Goal: Task Accomplishment & Management: Manage account settings

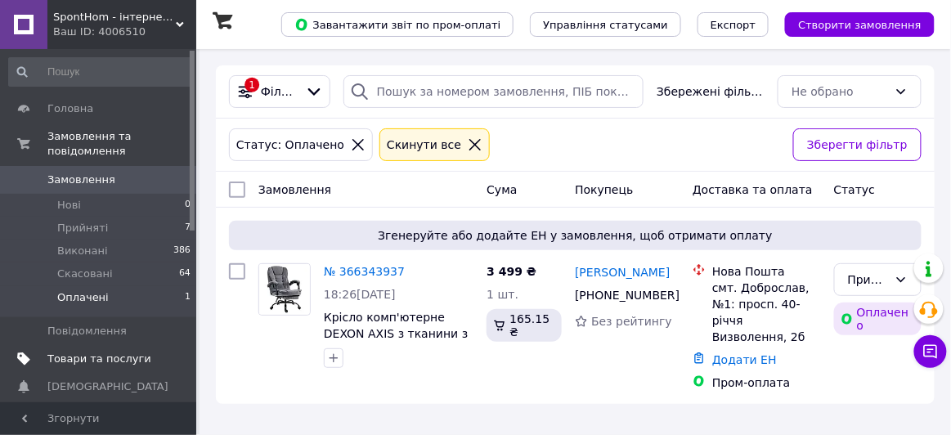
click at [78, 352] on span "Товари та послуги" at bounding box center [99, 359] width 104 height 15
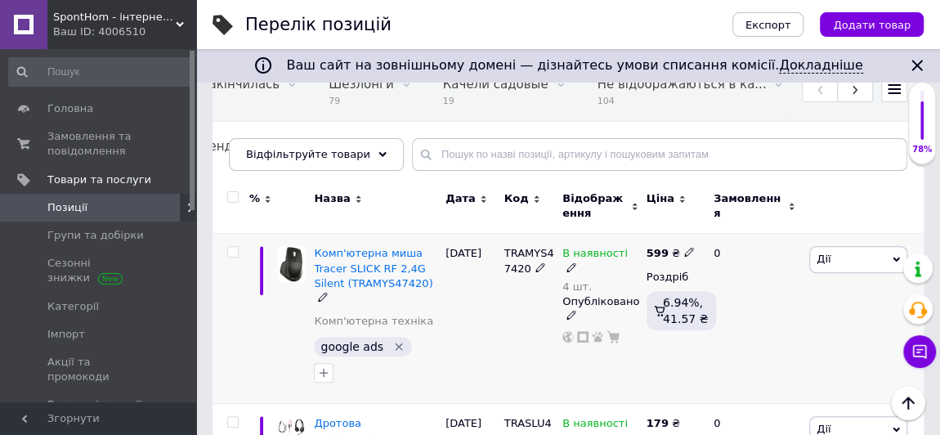
scroll to position [222, 0]
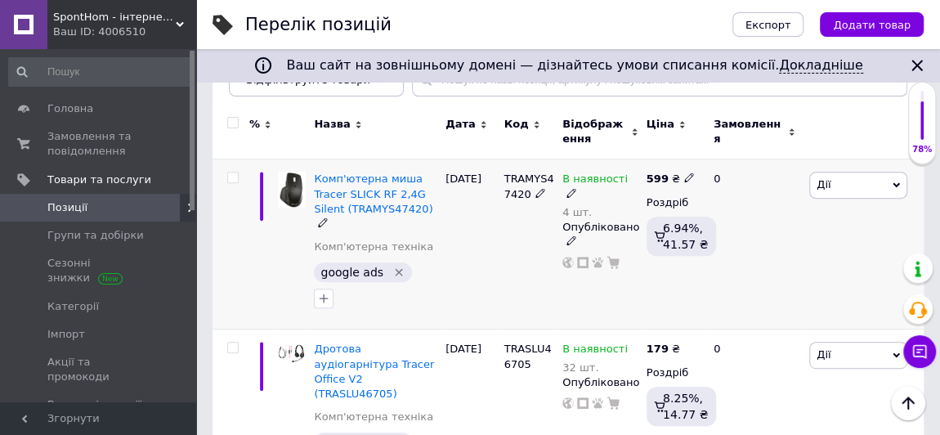
click at [227, 175] on input "checkbox" at bounding box center [232, 178] width 11 height 11
checkbox input "true"
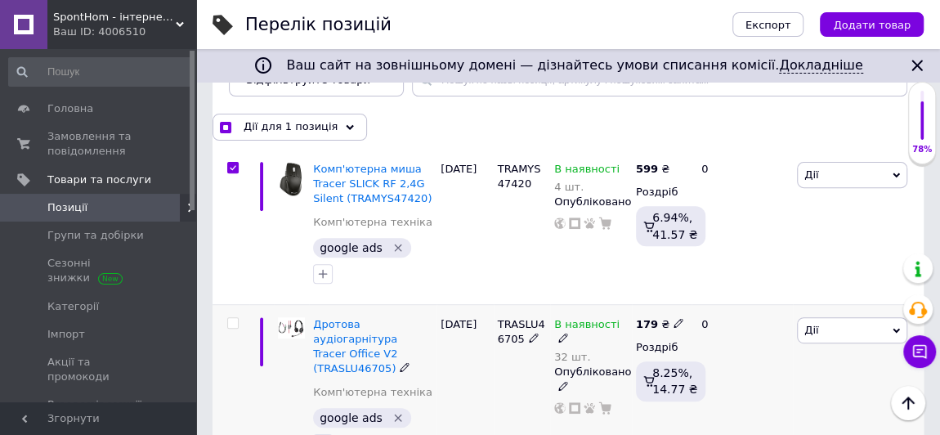
click at [232, 318] on input "checkbox" at bounding box center [232, 323] width 11 height 11
checkbox input "true"
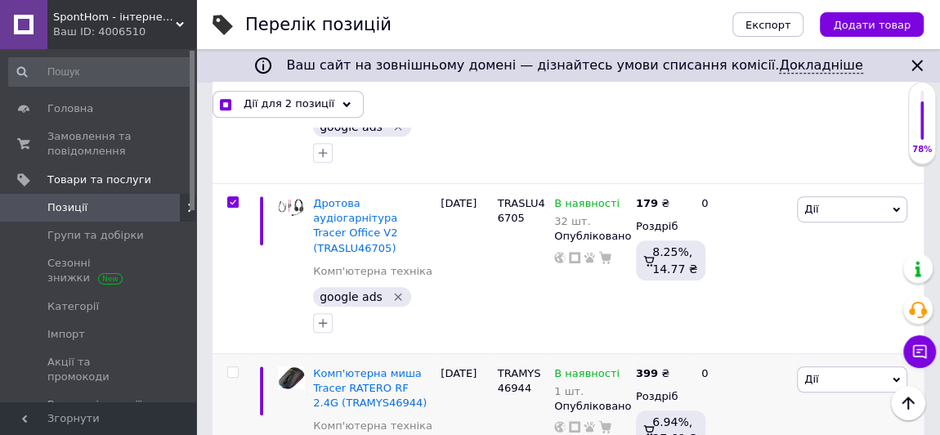
scroll to position [371, 0]
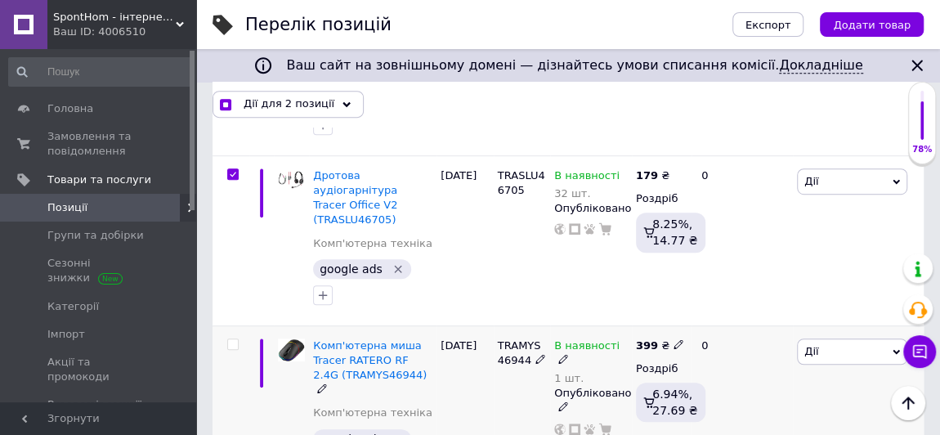
click at [237, 339] on input "checkbox" at bounding box center [232, 344] width 11 height 11
checkbox input "true"
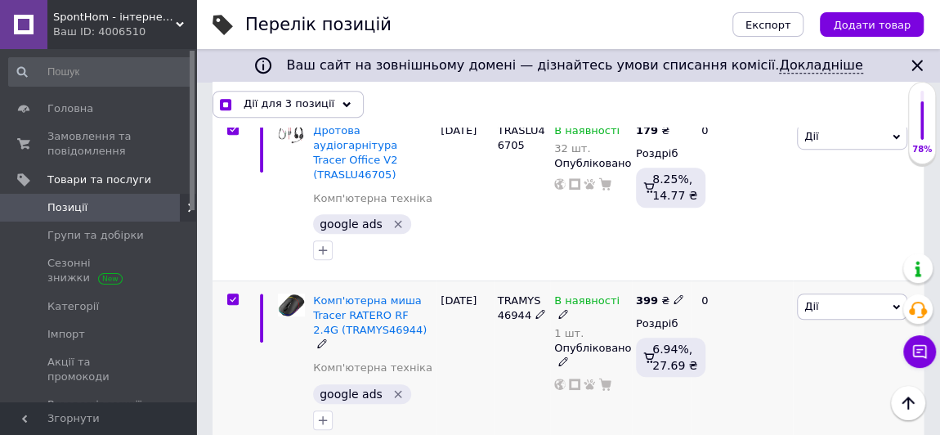
scroll to position [446, 0]
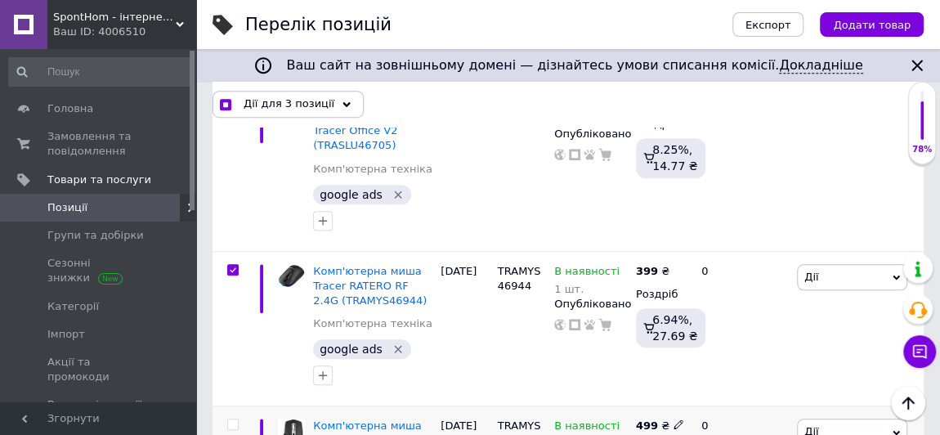
click at [228, 419] on input "checkbox" at bounding box center [232, 424] width 11 height 11
checkbox input "true"
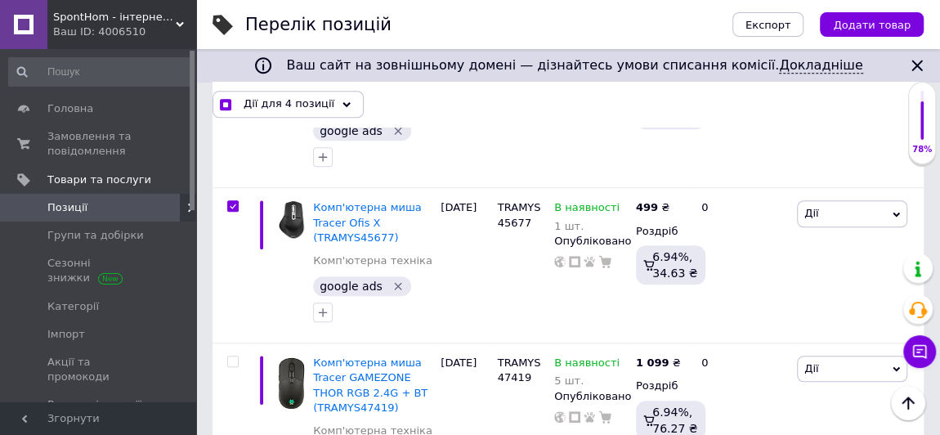
scroll to position [743, 0]
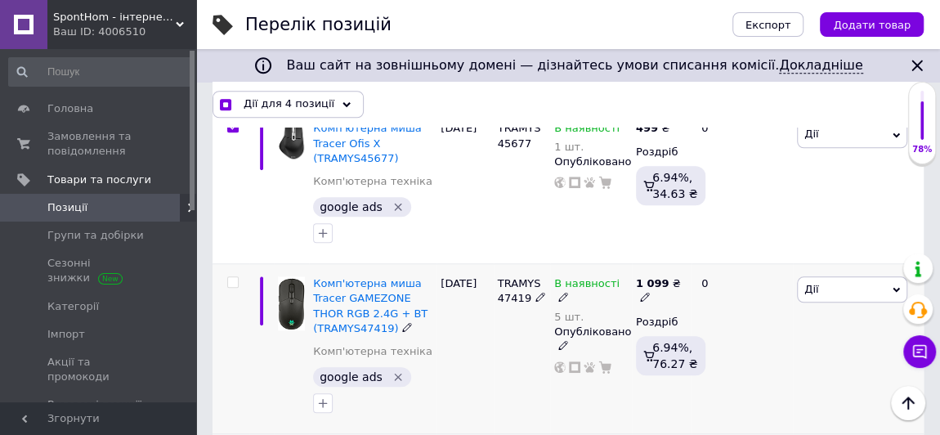
click at [228, 277] on input "checkbox" at bounding box center [232, 282] width 11 height 11
checkbox input "true"
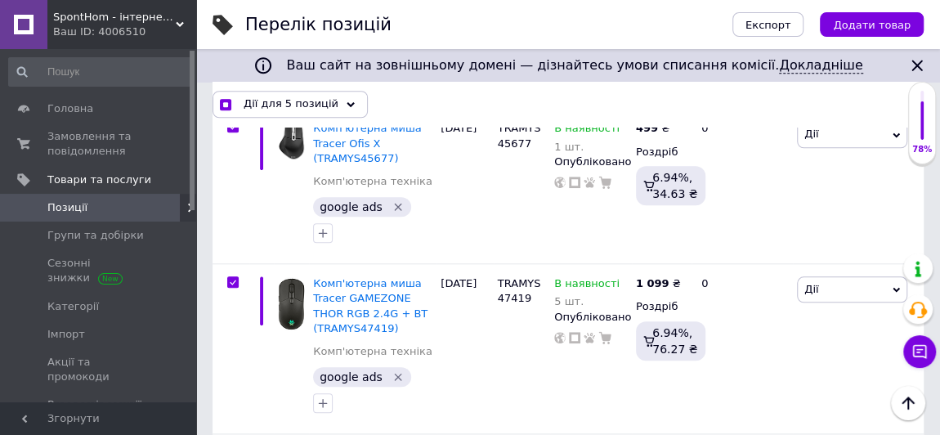
checkbox input "true"
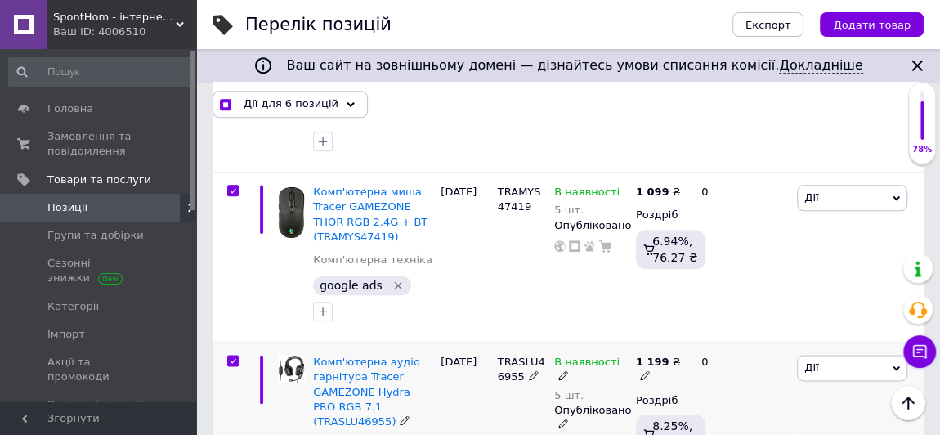
scroll to position [891, 0]
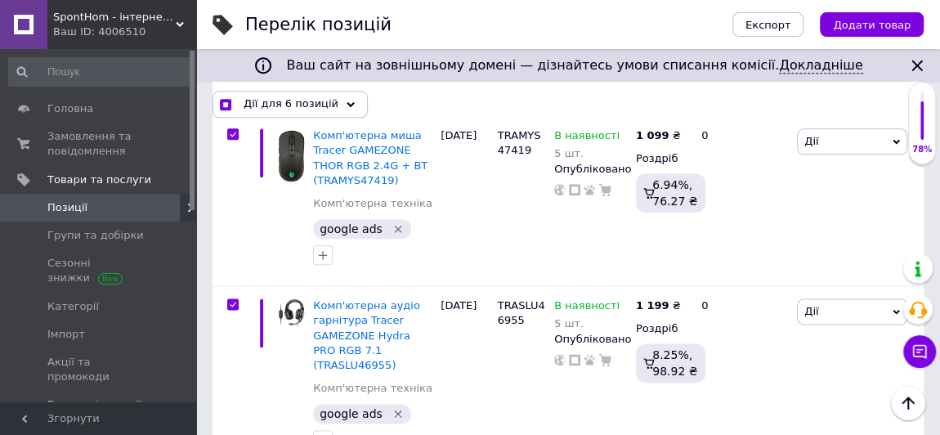
checkbox input "true"
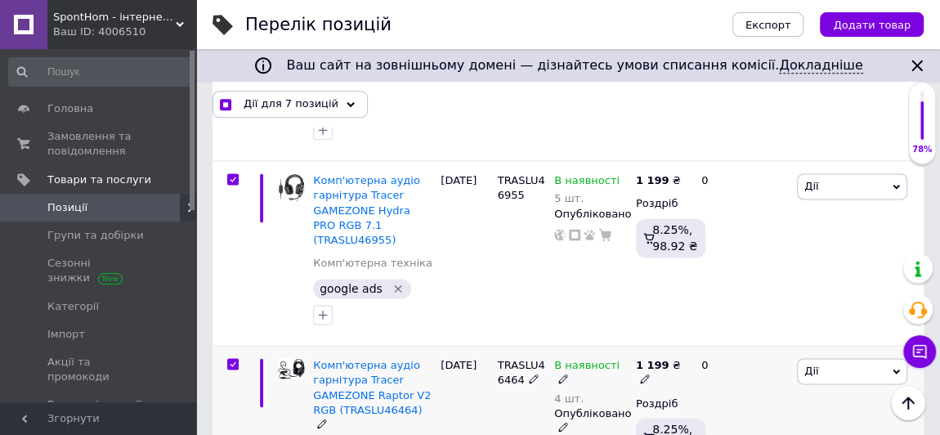
scroll to position [1040, 0]
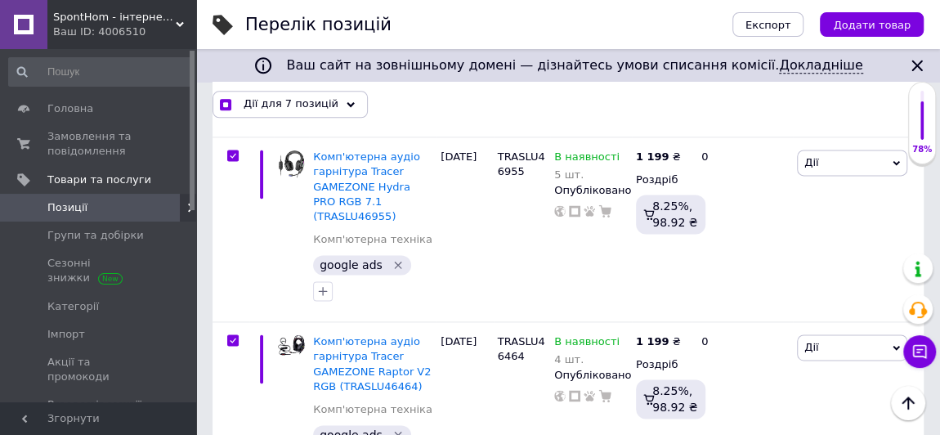
checkbox input "true"
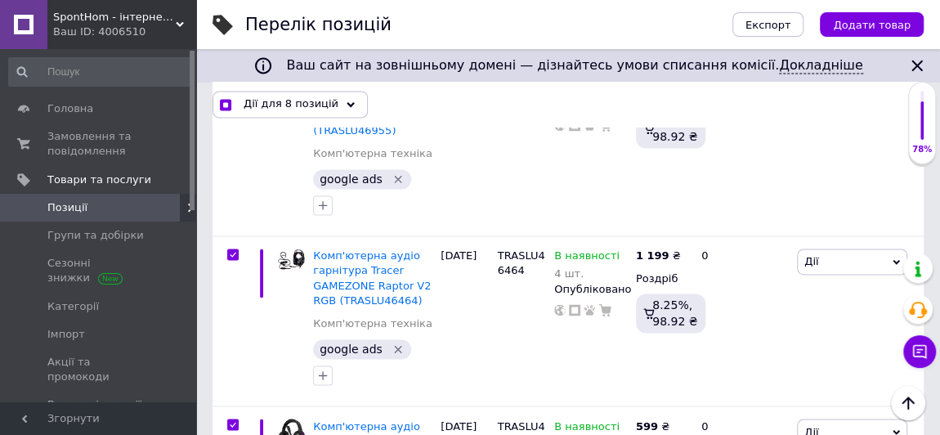
scroll to position [1189, 0]
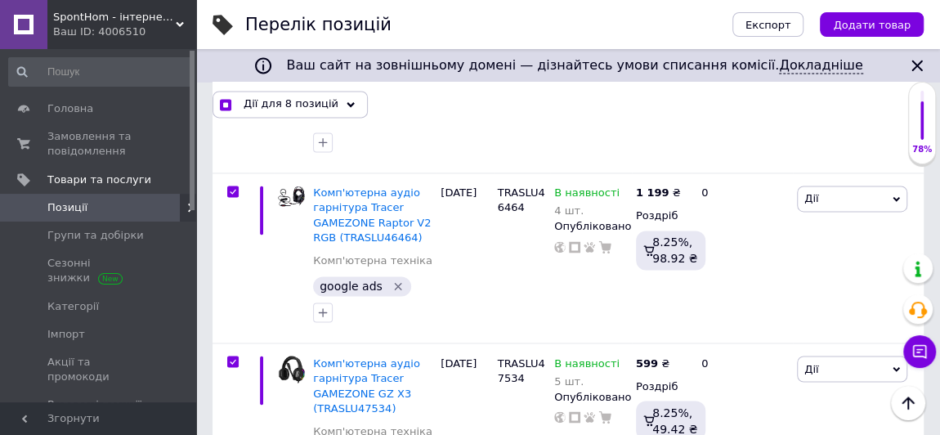
checkbox input "true"
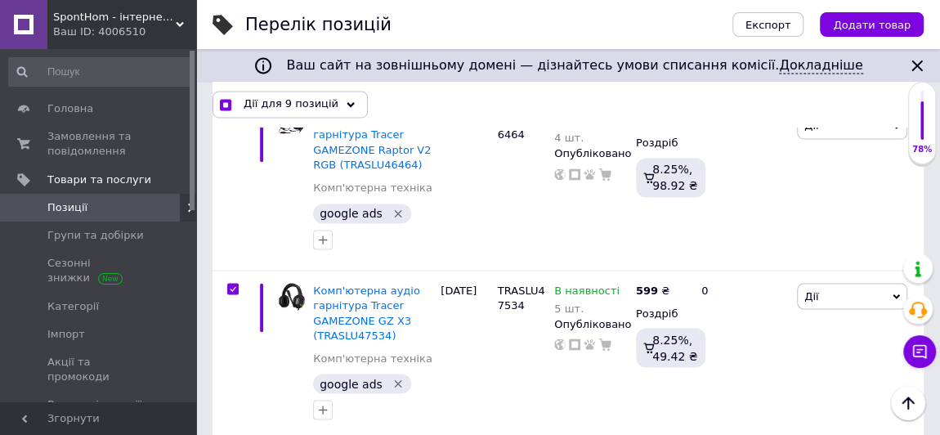
scroll to position [1338, 0]
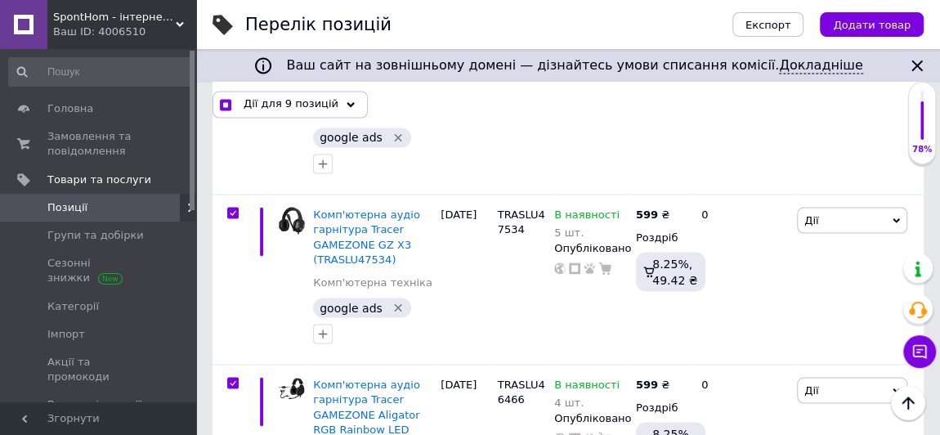
checkbox input "true"
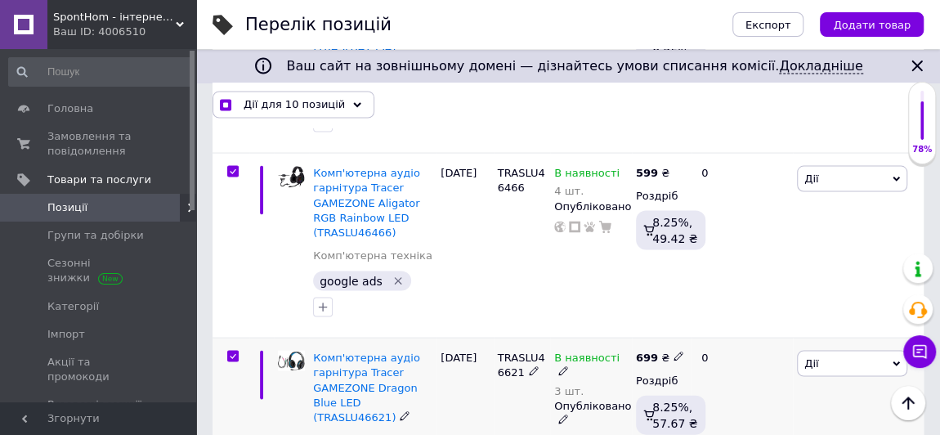
scroll to position [1561, 0]
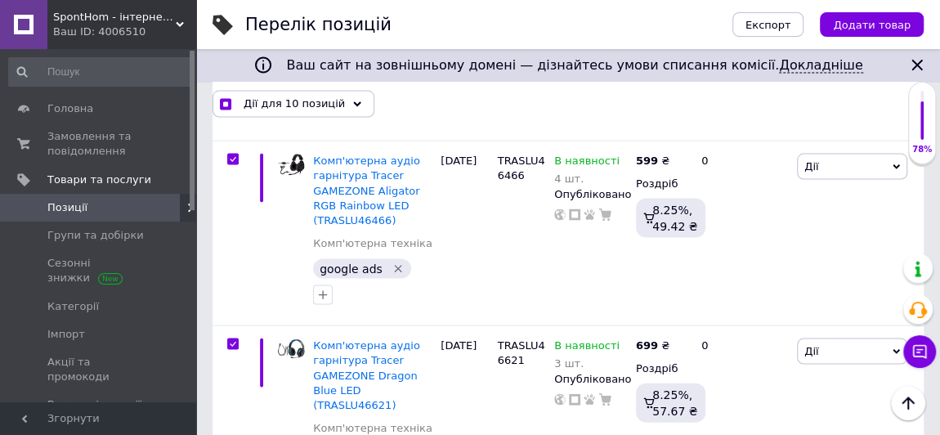
checkbox input "true"
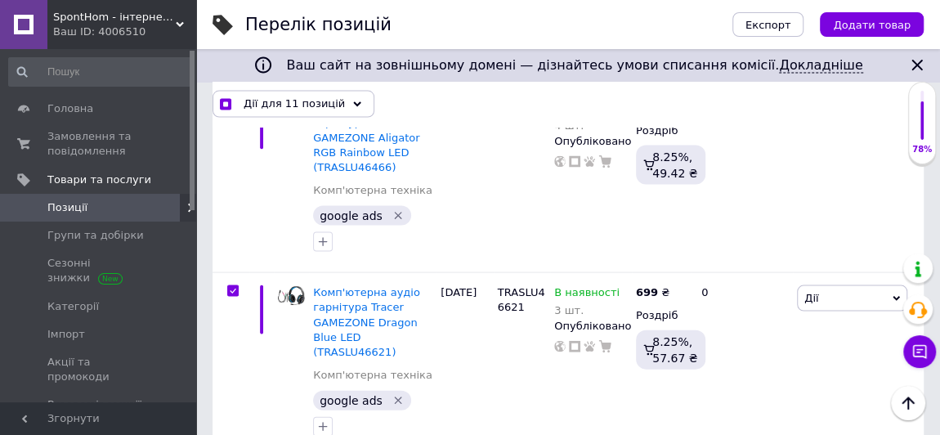
scroll to position [1634, 0]
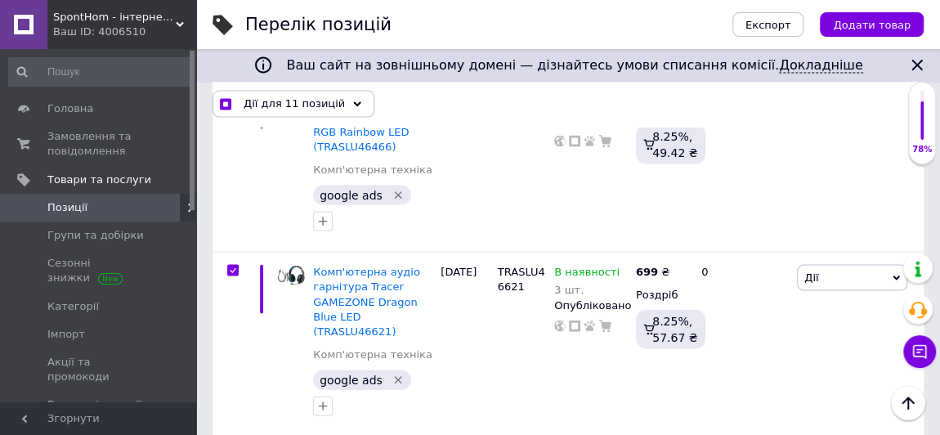
checkbox input "true"
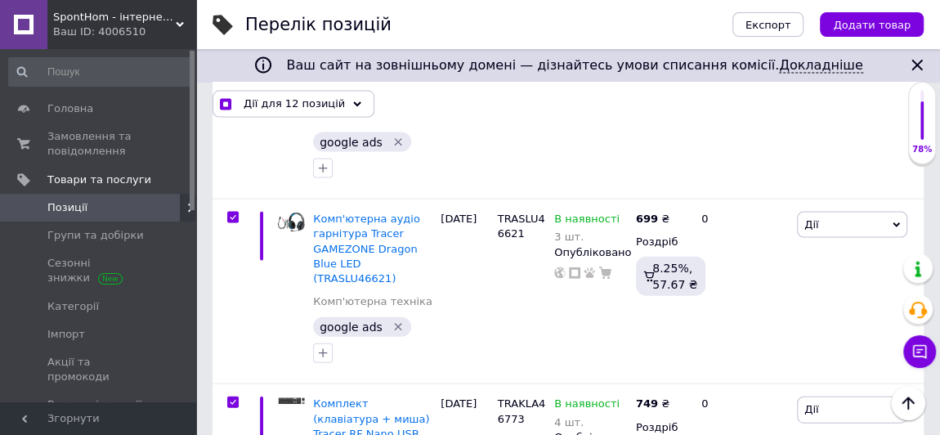
scroll to position [1783, 0]
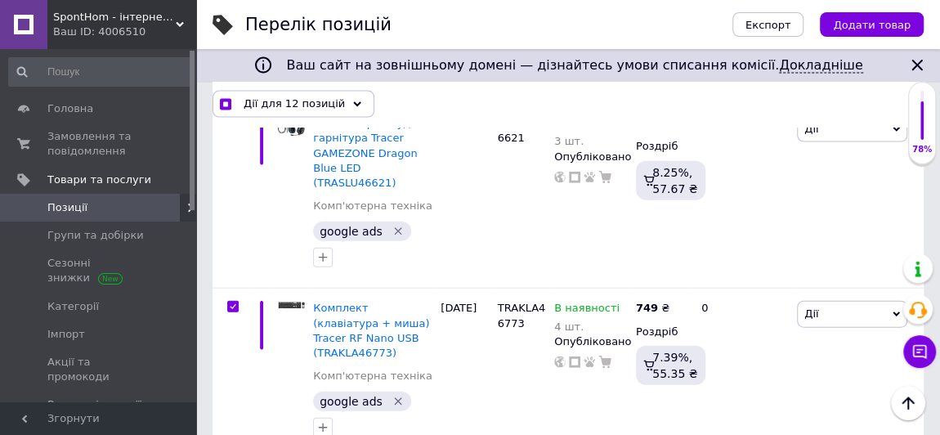
checkbox input "true"
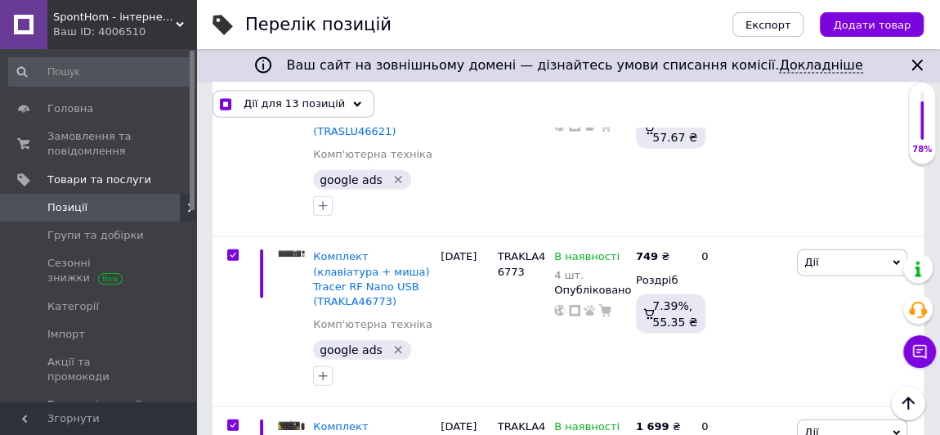
scroll to position [1858, 0]
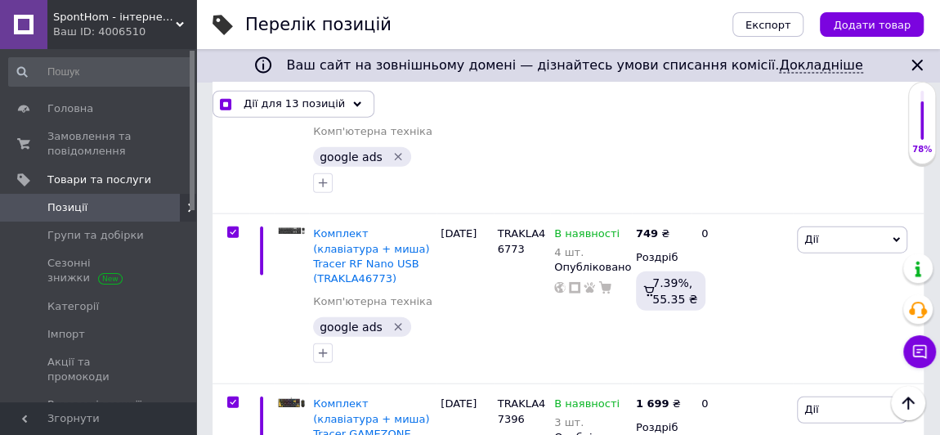
checkbox input "true"
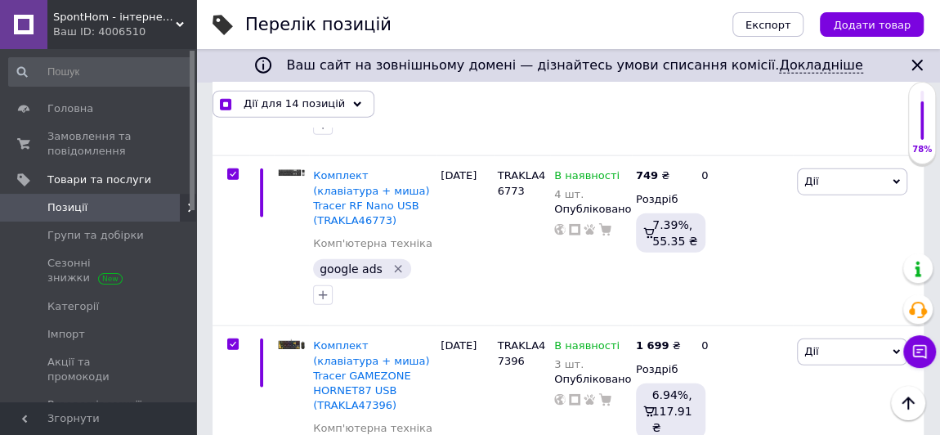
scroll to position [2081, 0]
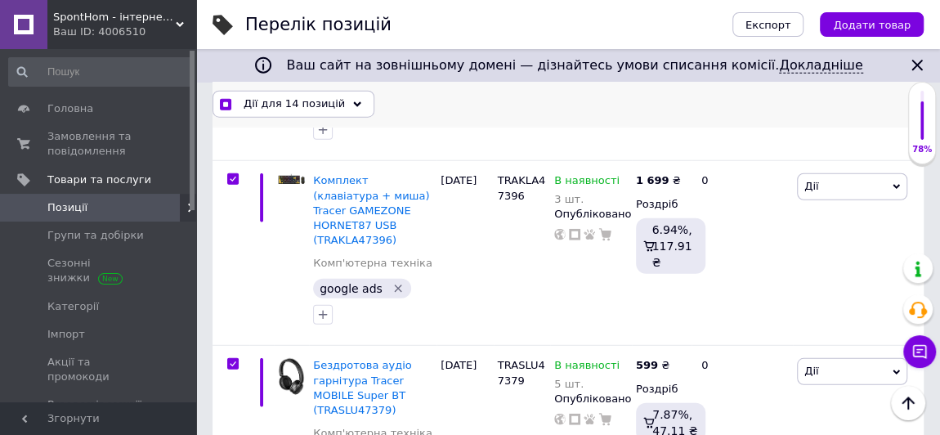
click at [353, 101] on icon at bounding box center [357, 105] width 8 height 8
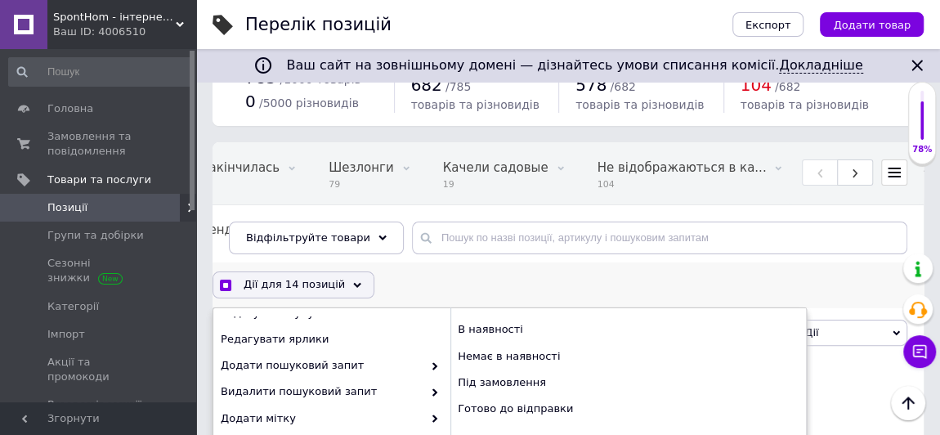
scroll to position [0, 0]
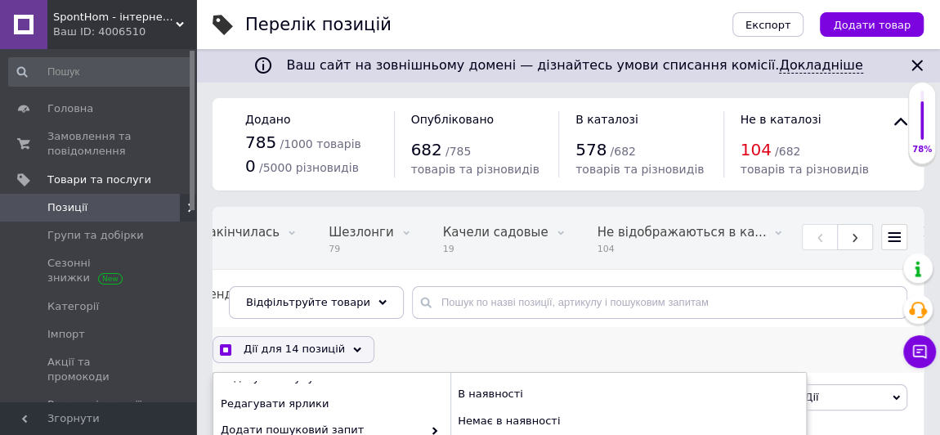
click at [462, 341] on div "Дії для 14 позицій Вибрати усі 785 позицій Вибрані всі 785 позицій Скасувати об…" at bounding box center [568, 349] width 711 height 26
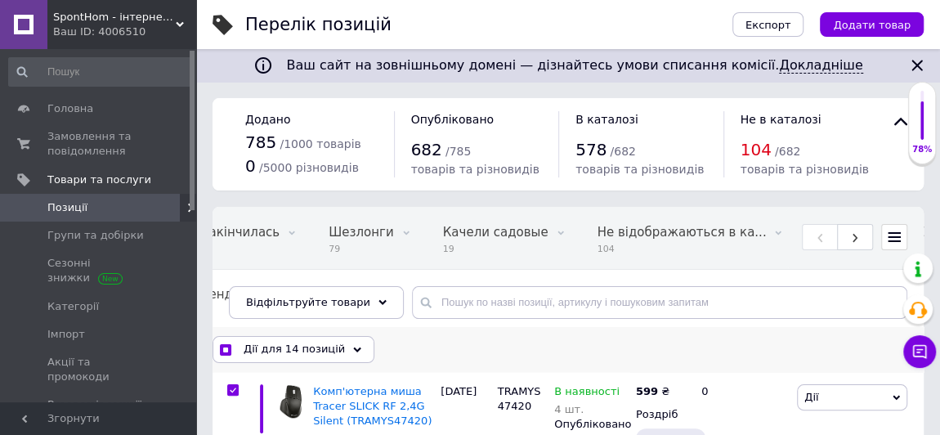
scroll to position [74, 0]
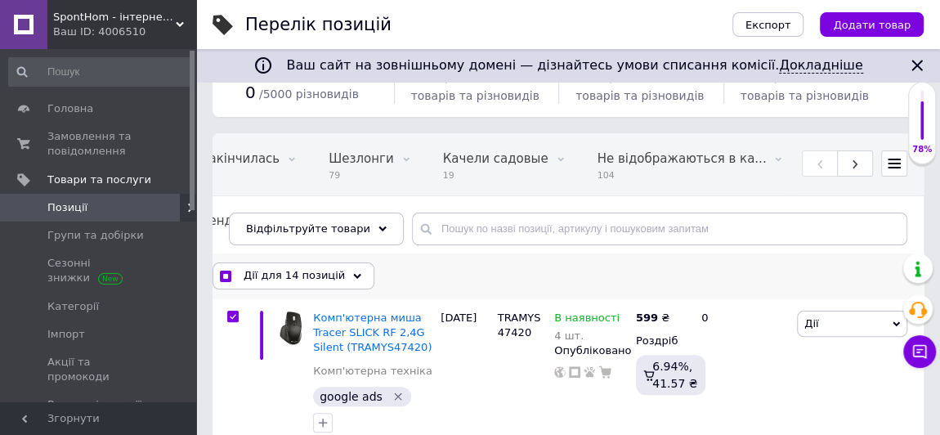
click at [338, 271] on div "Дії для 14 позицій" at bounding box center [294, 275] width 162 height 26
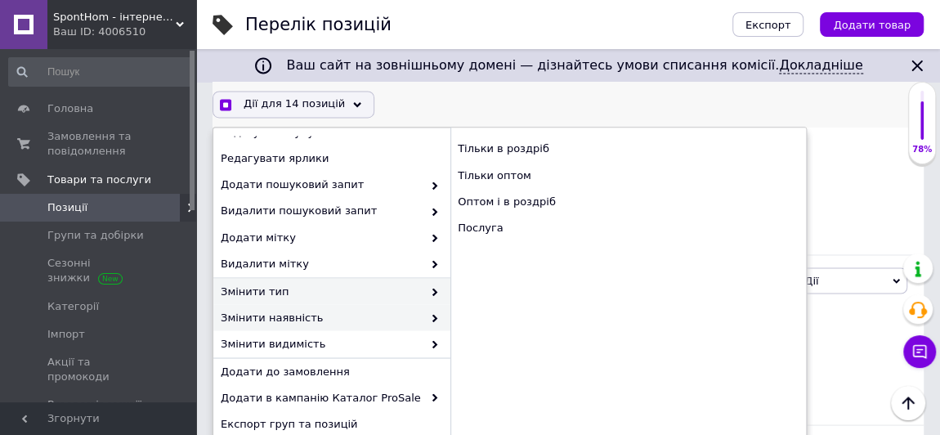
scroll to position [1279, 0]
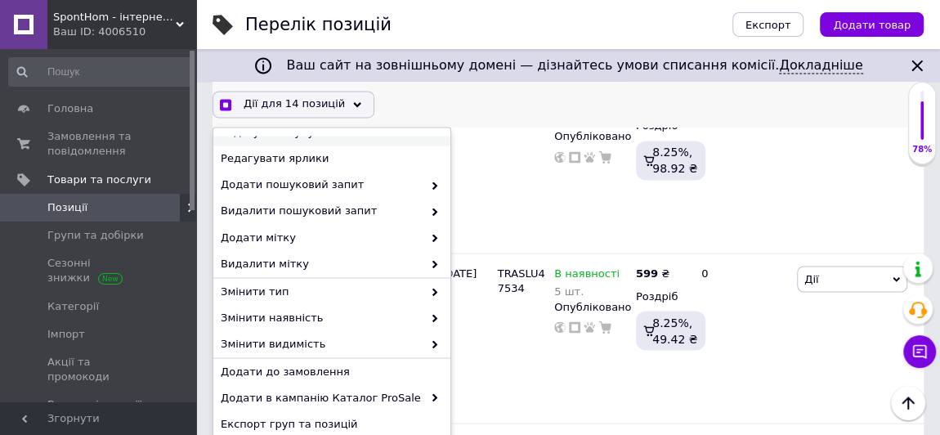
click at [396, 104] on div "Дії для 14 позицій Вибрати усі 785 позицій Вибрані всі 785 позицій Скасувати об…" at bounding box center [568, 104] width 711 height 26
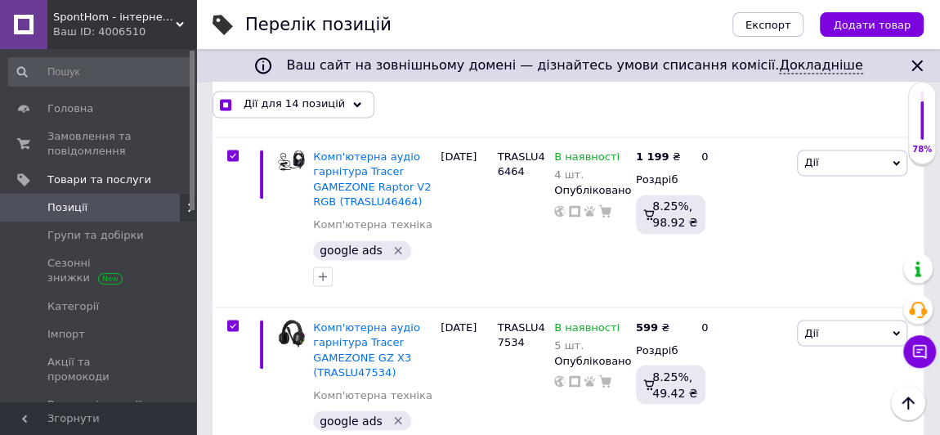
scroll to position [1204, 0]
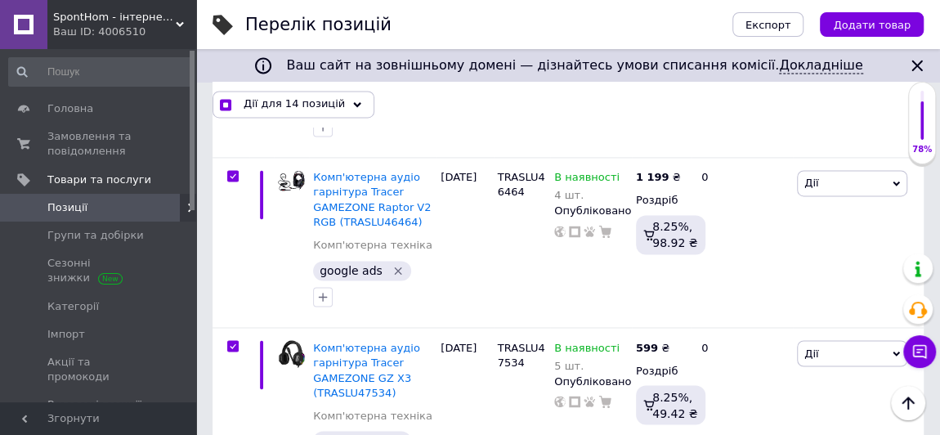
drag, startPoint x: 606, startPoint y: 43, endPoint x: 460, endPoint y: 432, distance: 415.8
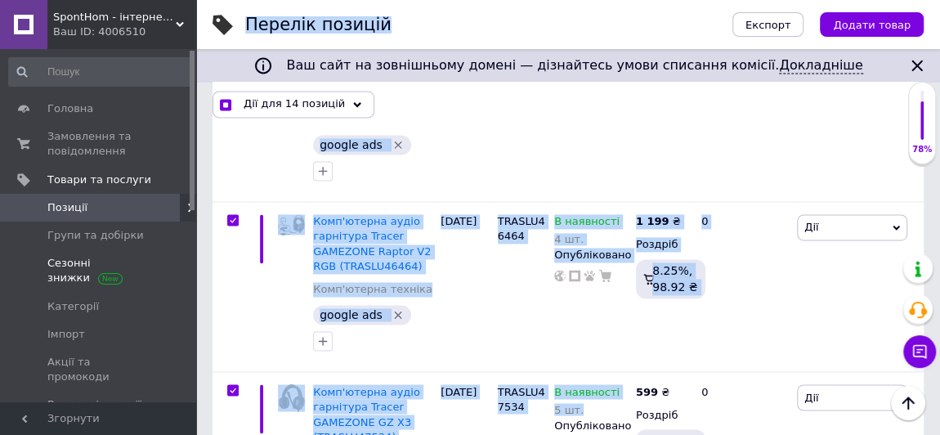
scroll to position [1130, 0]
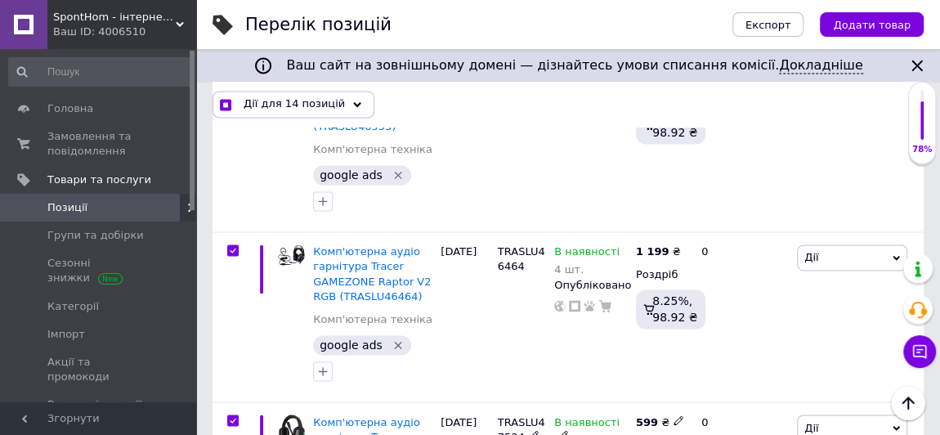
drag, startPoint x: 831, startPoint y: 226, endPoint x: 951, endPoint y: 43, distance: 219.1
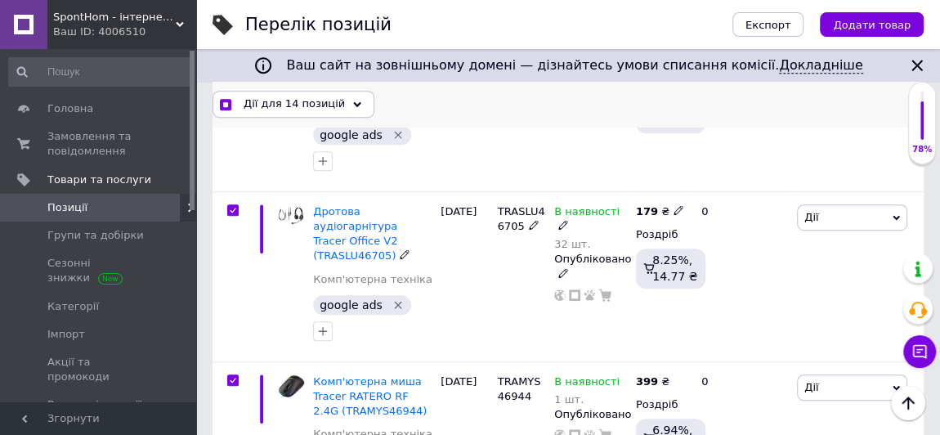
scroll to position [312, 0]
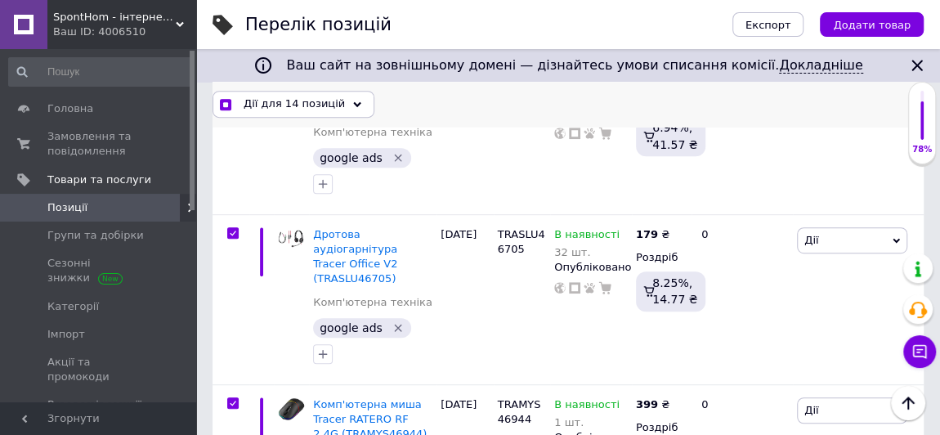
click at [338, 103] on div "Дії для 14 позицій" at bounding box center [294, 104] width 162 height 26
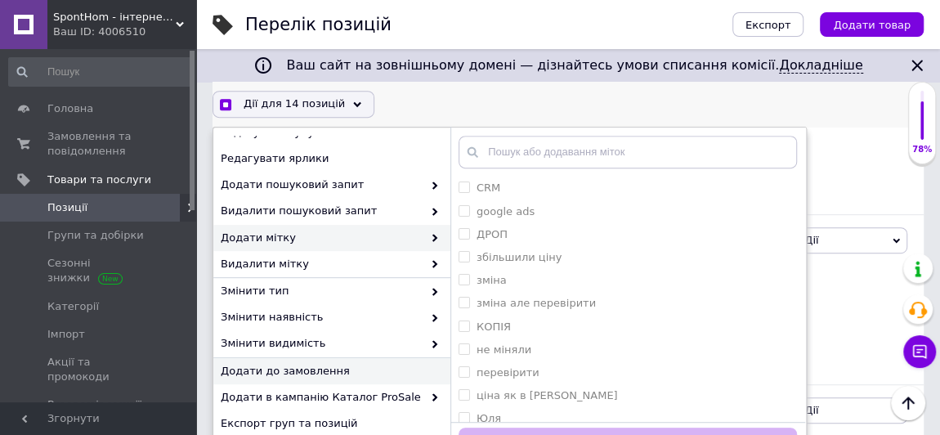
scroll to position [387, 0]
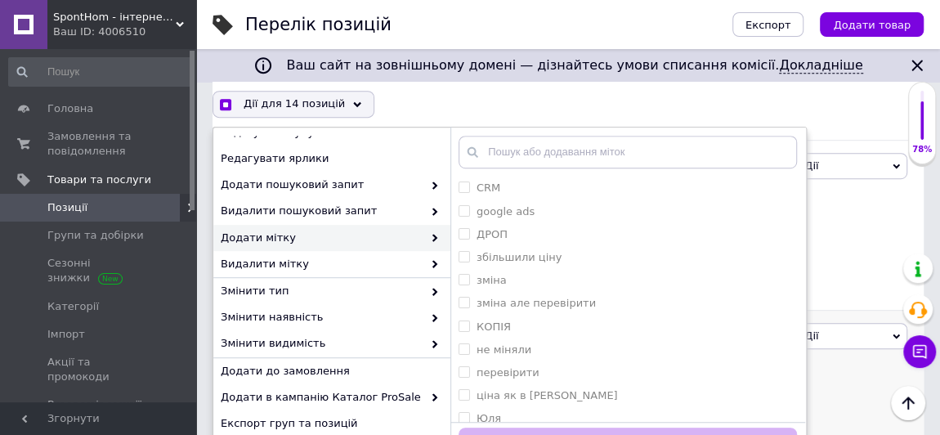
click at [860, 315] on div "[PERSON_NAME] Підняти на початок групи Копіювати Знижка Подарунок Супутні Прихо…" at bounding box center [858, 395] width 131 height 170
checkbox input "true"
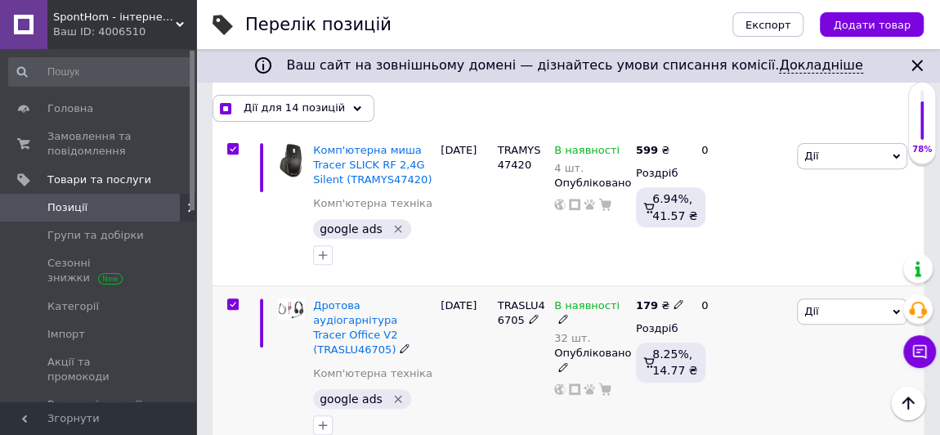
scroll to position [89, 0]
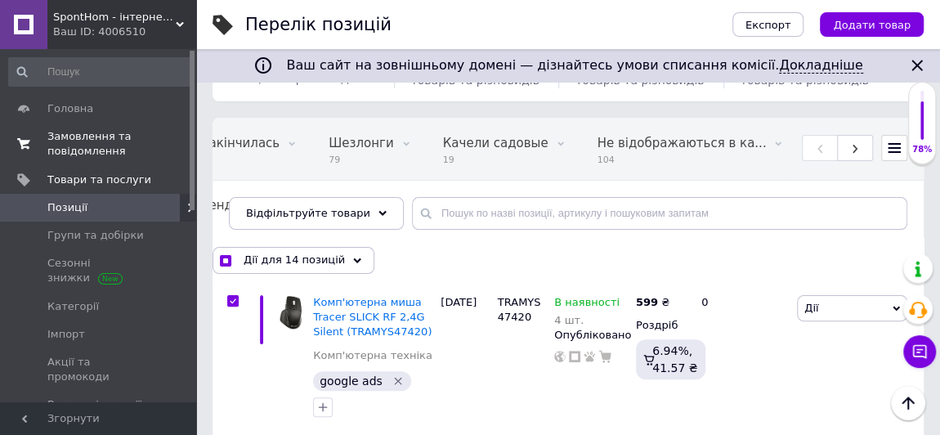
click at [89, 152] on span "Замовлення та повідомлення" at bounding box center [99, 143] width 104 height 29
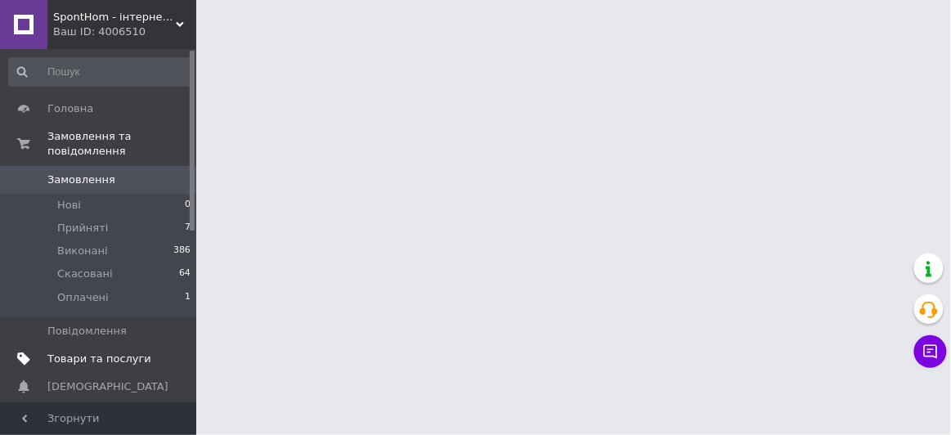
click at [90, 352] on span "Товари та послуги" at bounding box center [99, 359] width 104 height 15
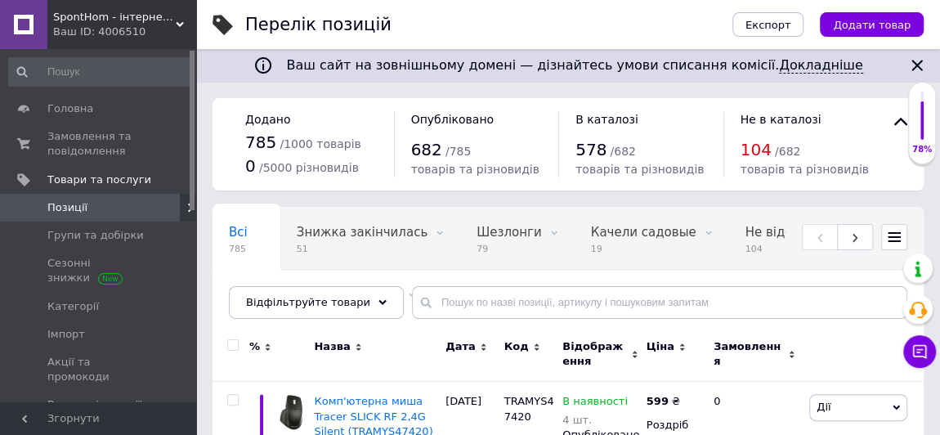
click at [228, 334] on div at bounding box center [231, 354] width 37 height 55
click at [231, 342] on input "checkbox" at bounding box center [232, 345] width 11 height 11
checkbox input "true"
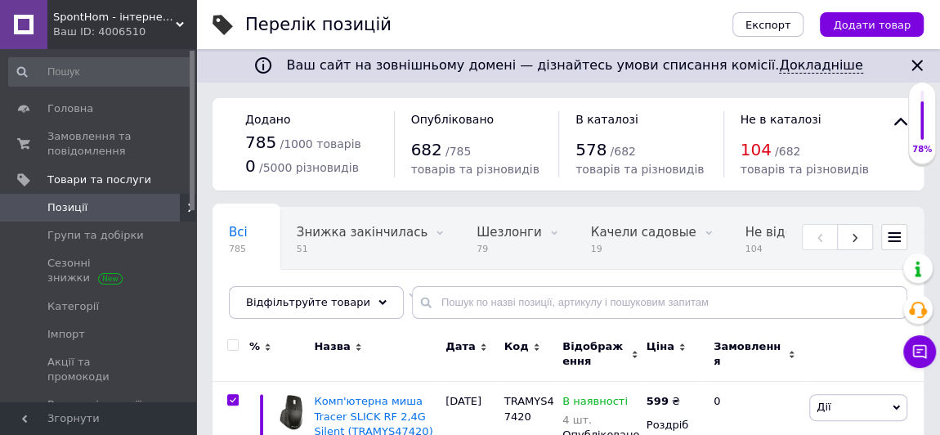
checkbox input "true"
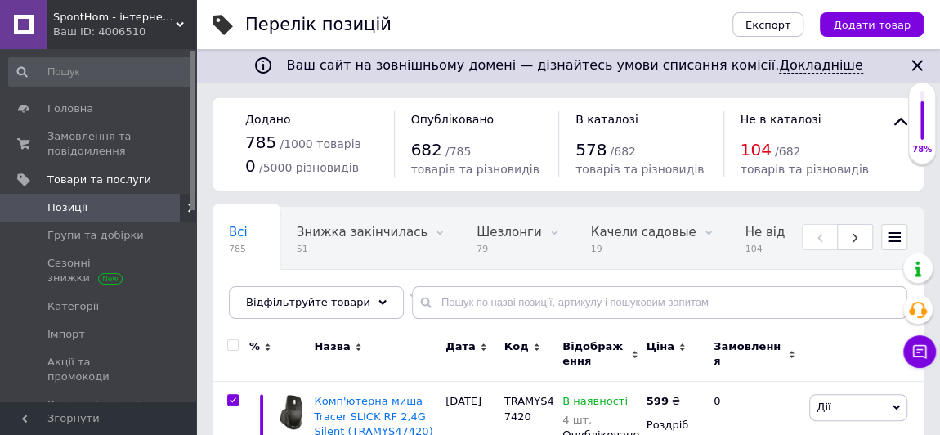
checkbox input "true"
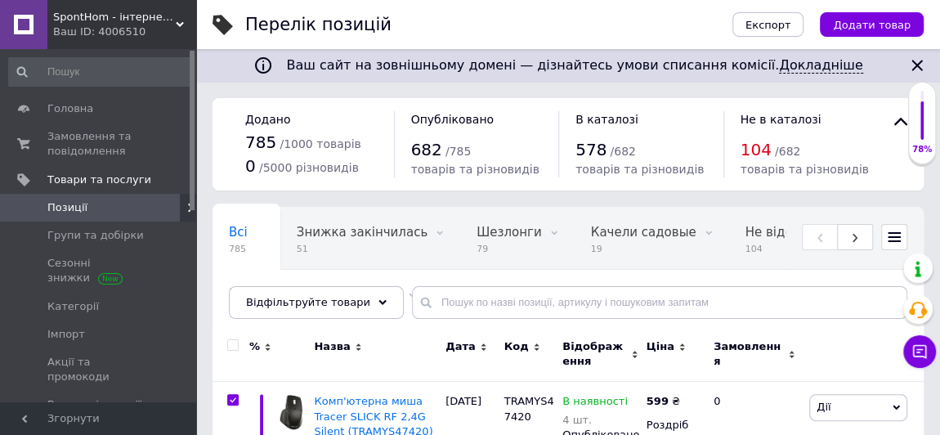
checkbox input "true"
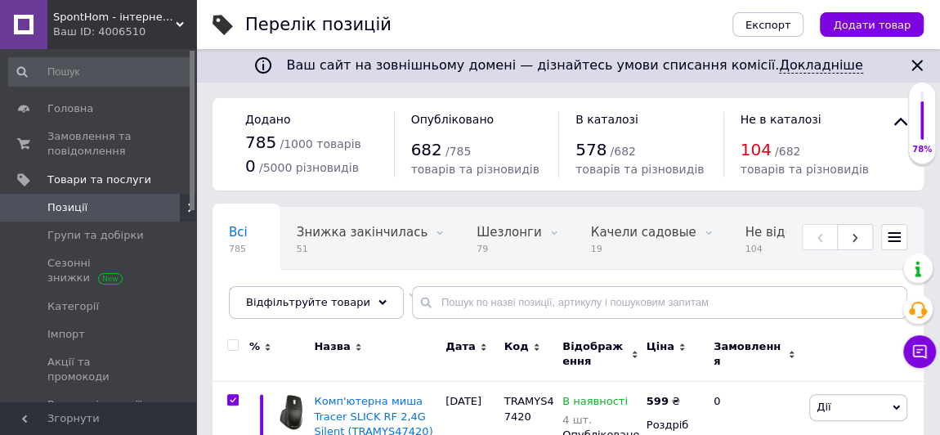
checkbox input "true"
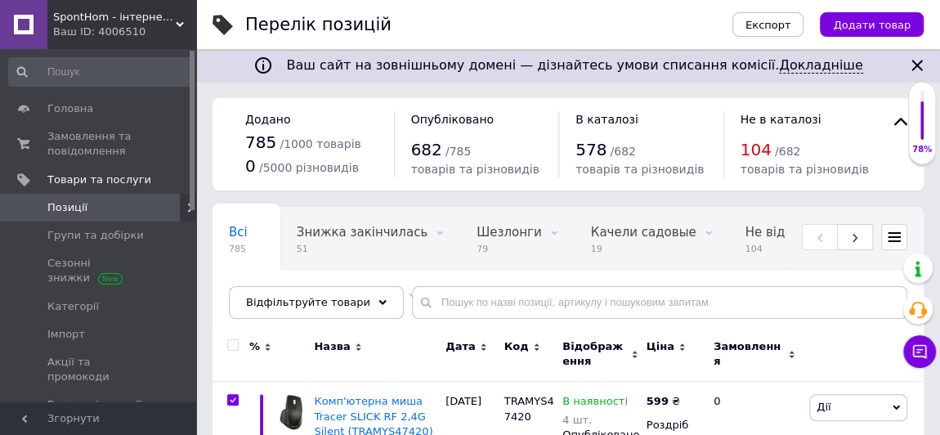
checkbox input "true"
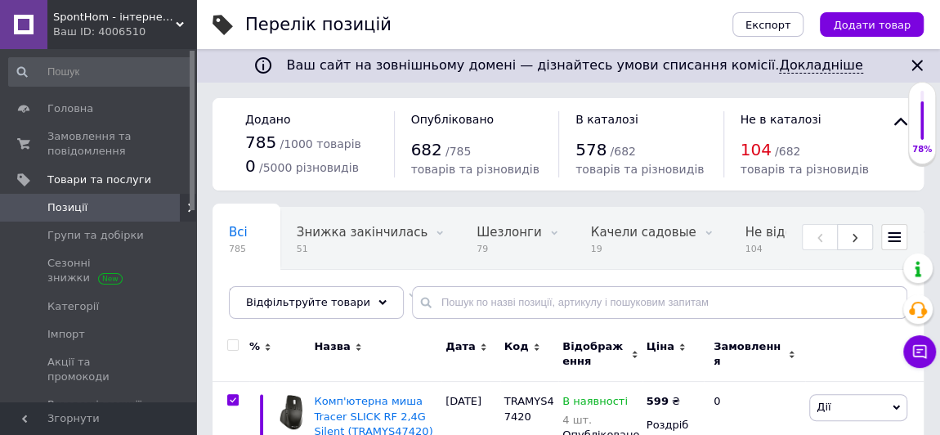
checkbox input "true"
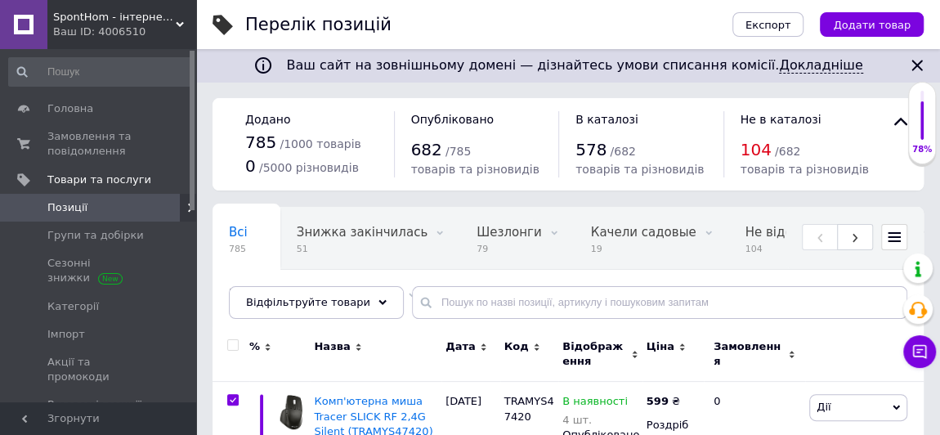
checkbox input "true"
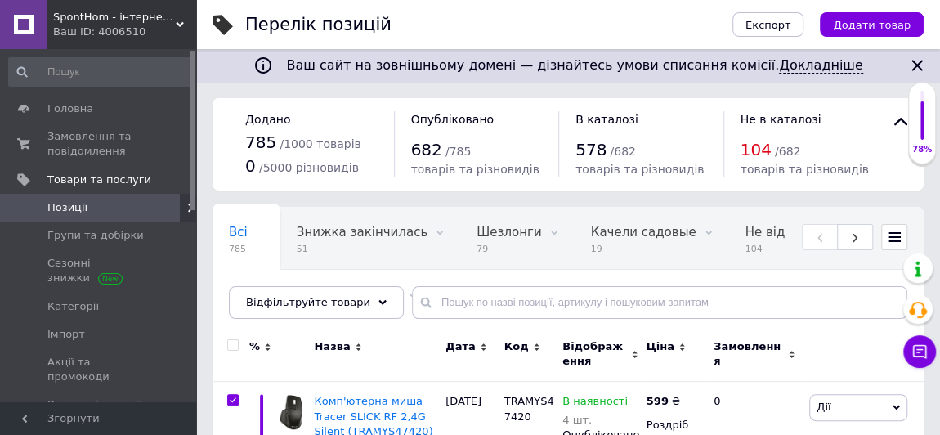
checkbox input "true"
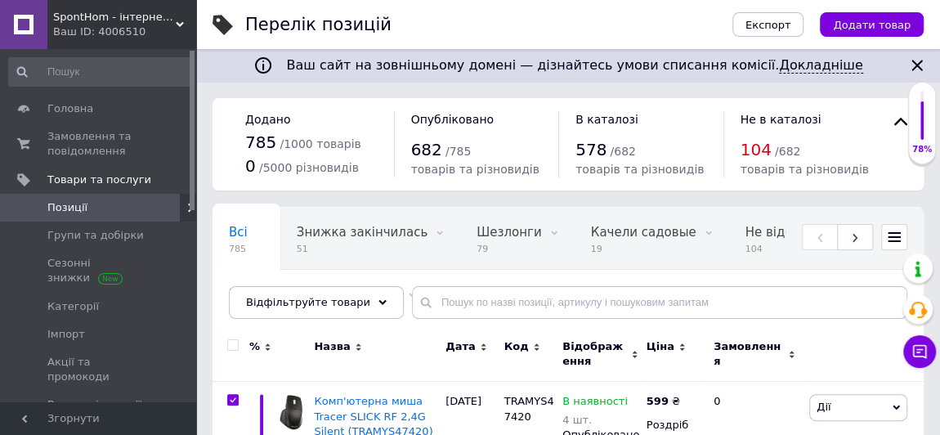
checkbox input "true"
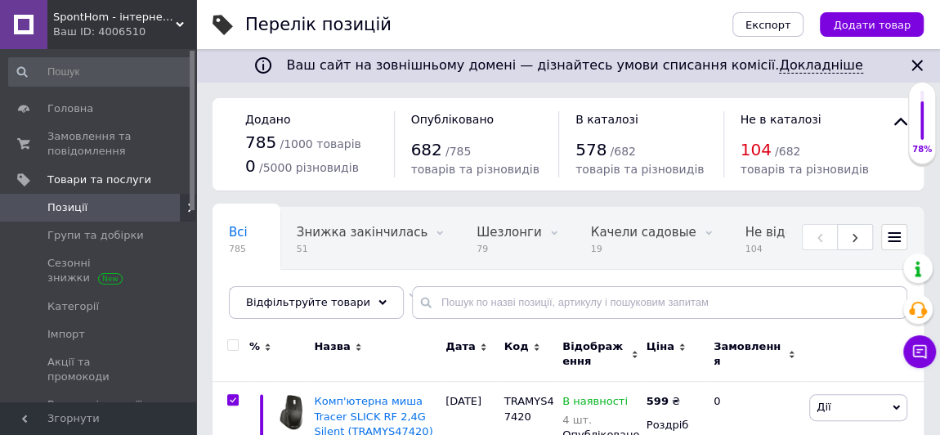
checkbox input "true"
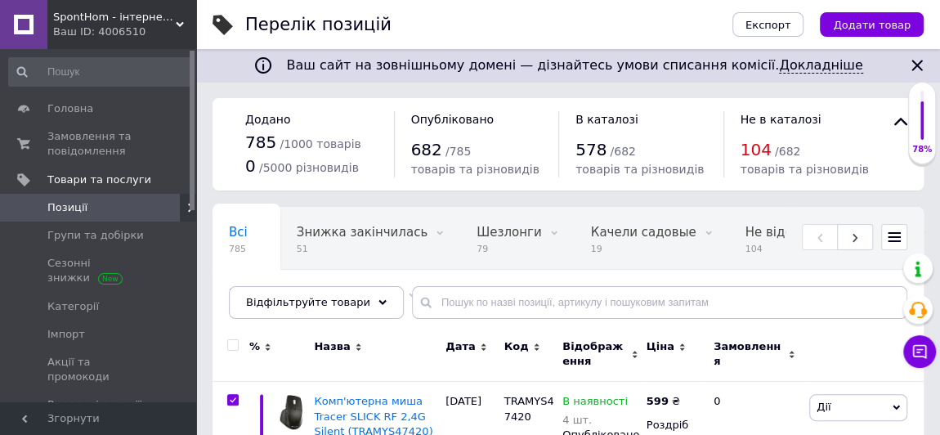
checkbox input "true"
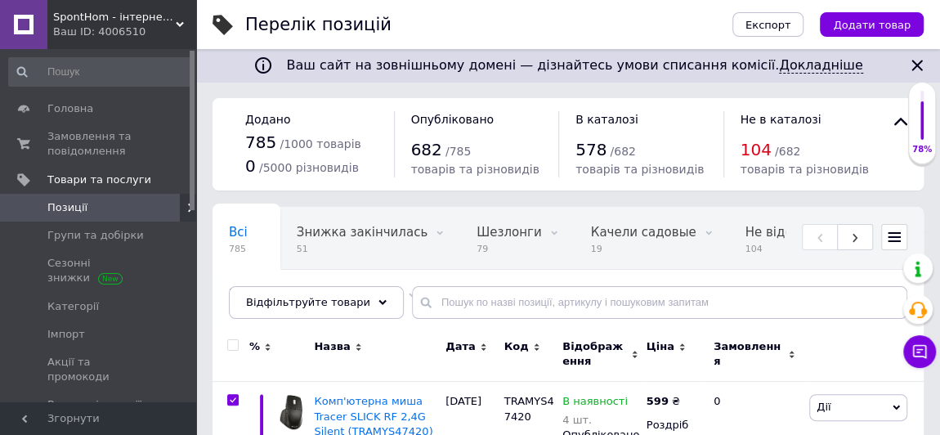
checkbox input "true"
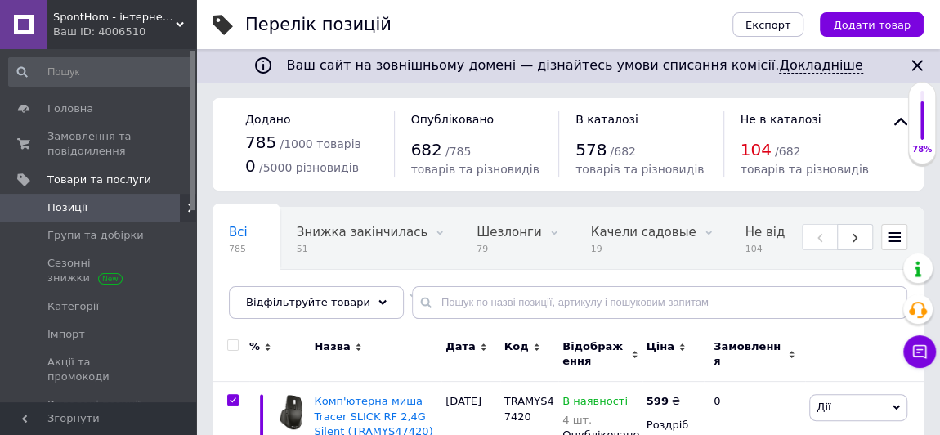
checkbox input "true"
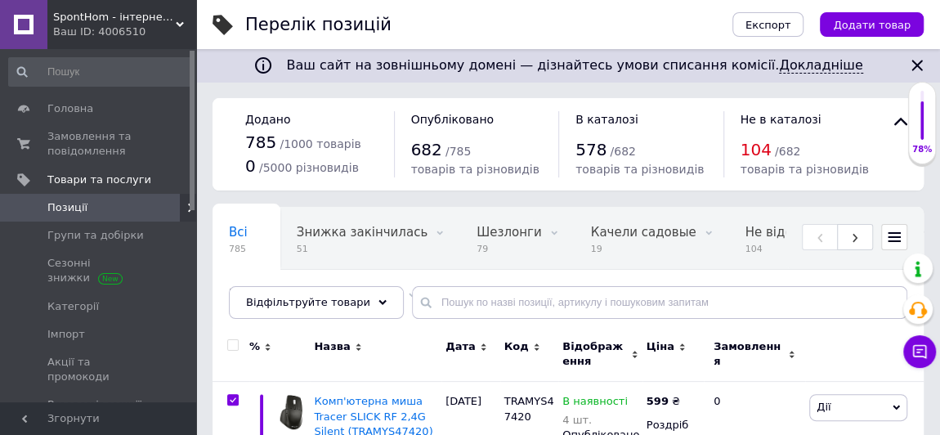
checkbox input "true"
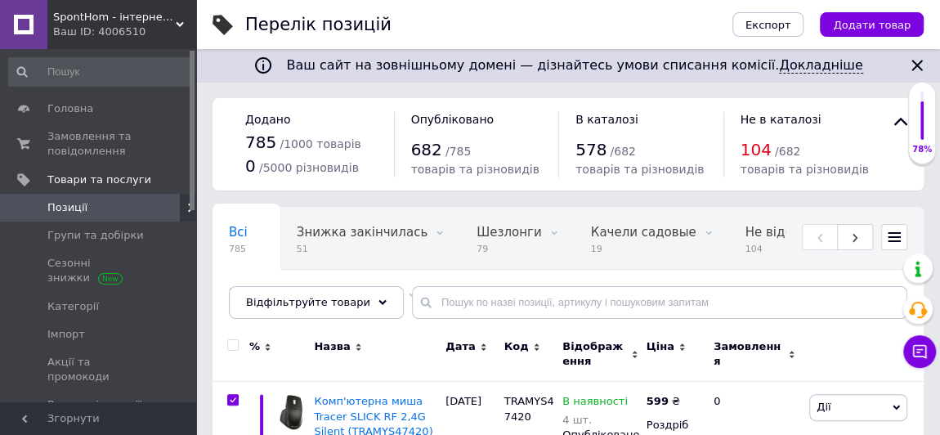
checkbox input "true"
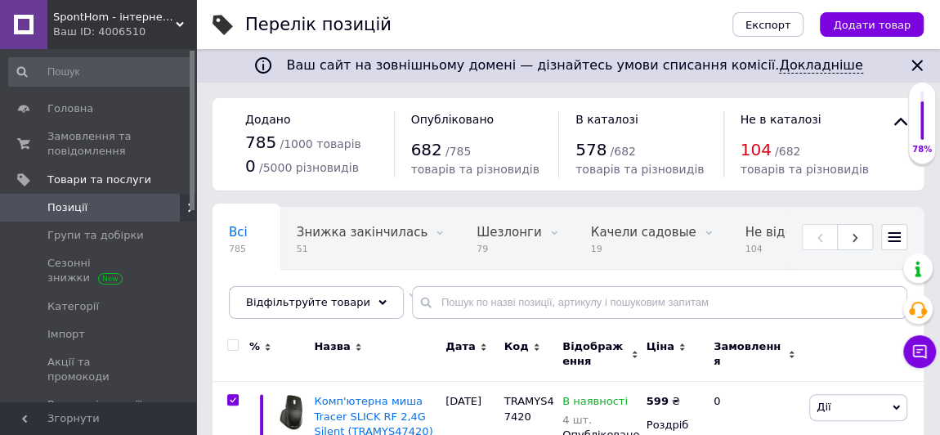
checkbox input "true"
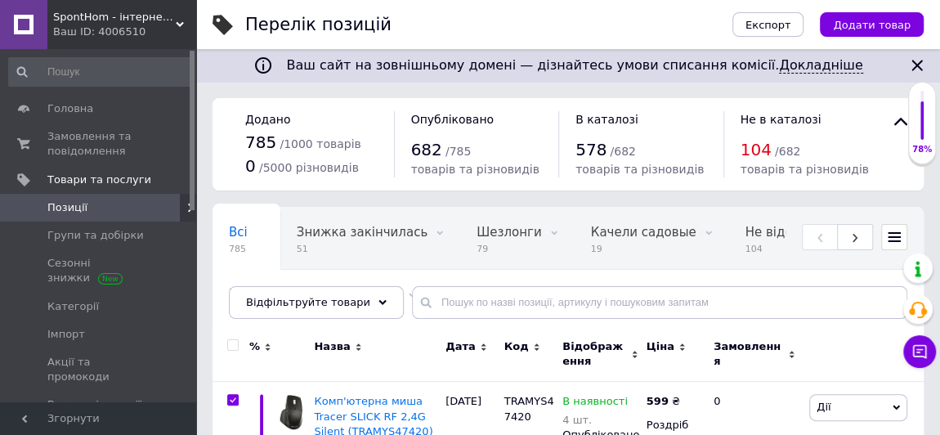
checkbox input "true"
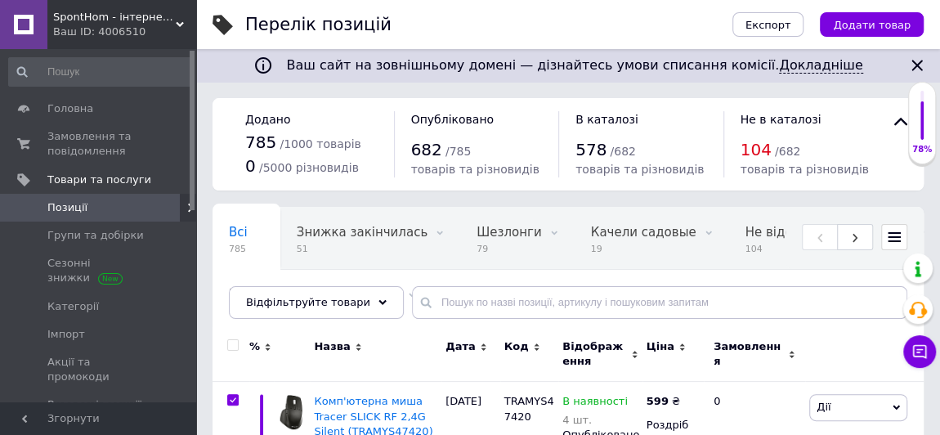
checkbox input "true"
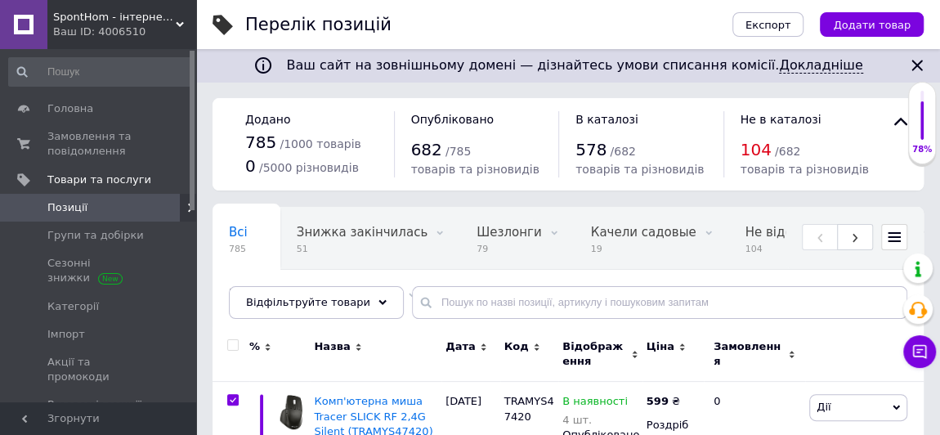
checkbox input "true"
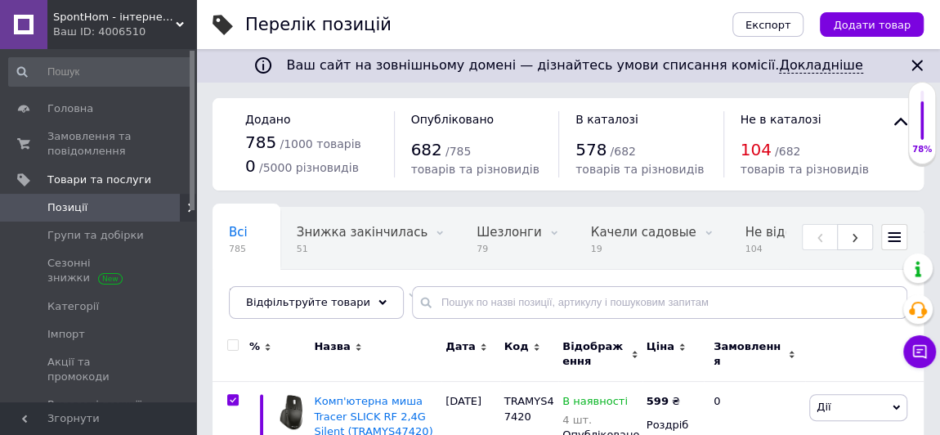
checkbox input "true"
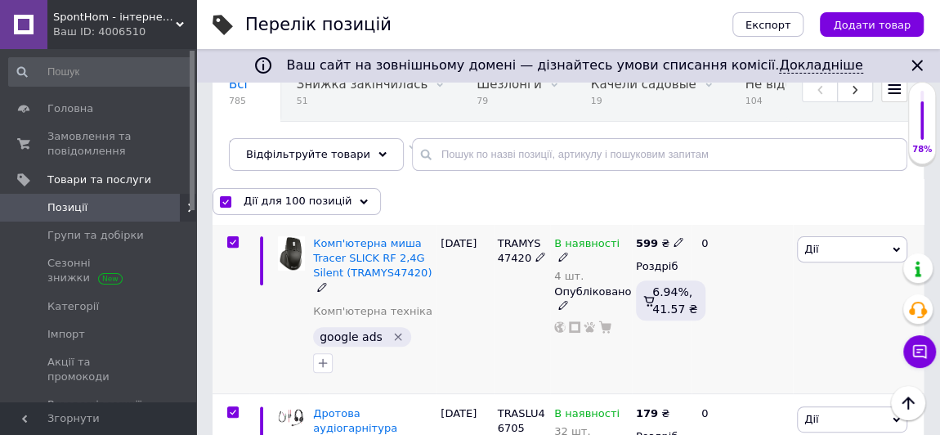
scroll to position [222, 0]
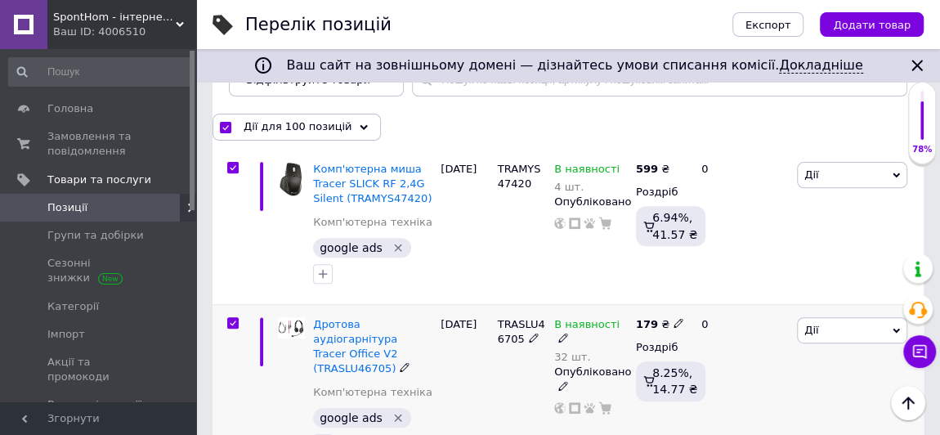
click at [228, 318] on input "checkbox" at bounding box center [232, 323] width 11 height 11
checkbox input "false"
checkbox input "true"
click at [232, 318] on input "checkbox" at bounding box center [232, 323] width 11 height 11
checkbox input "true"
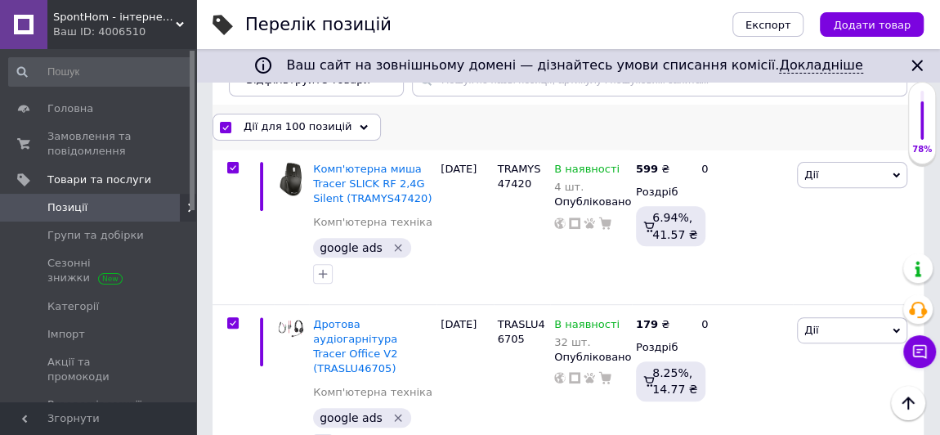
click at [222, 123] on input "checkbox" at bounding box center [225, 128] width 11 height 11
checkbox input "false"
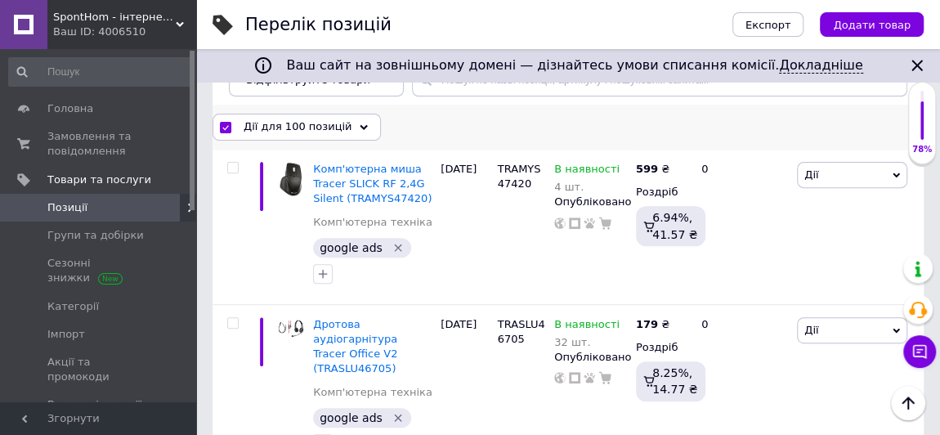
checkbox input "false"
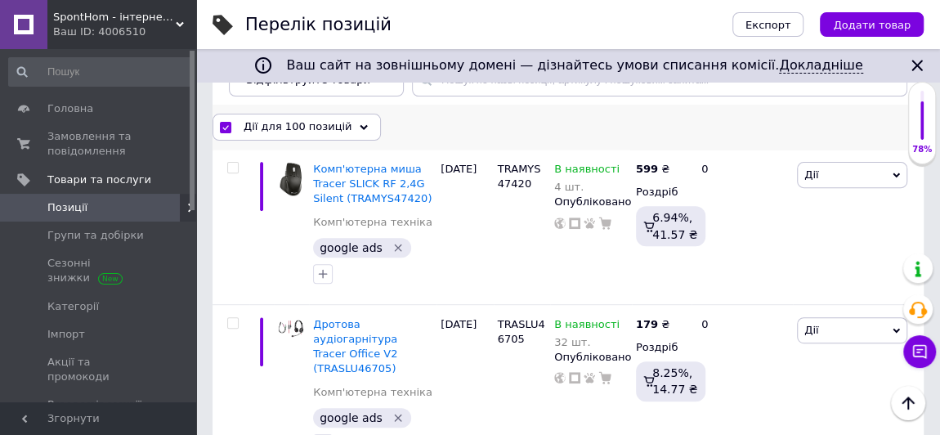
checkbox input "false"
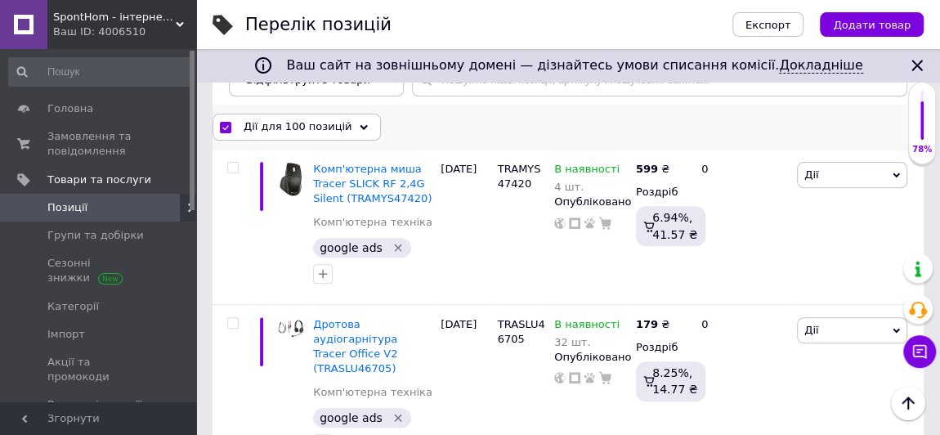
checkbox input "false"
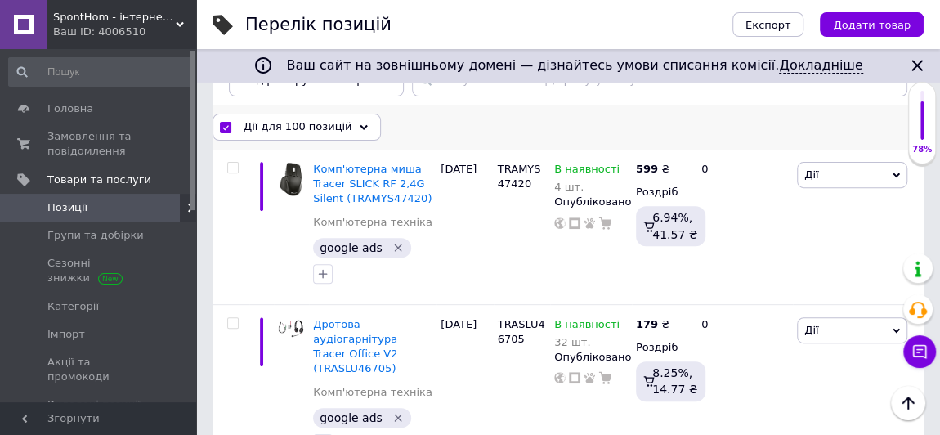
checkbox input "false"
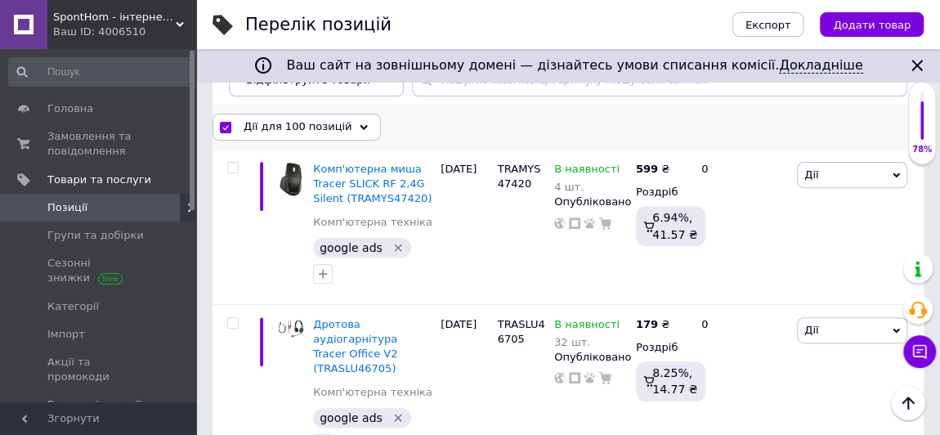
checkbox input "false"
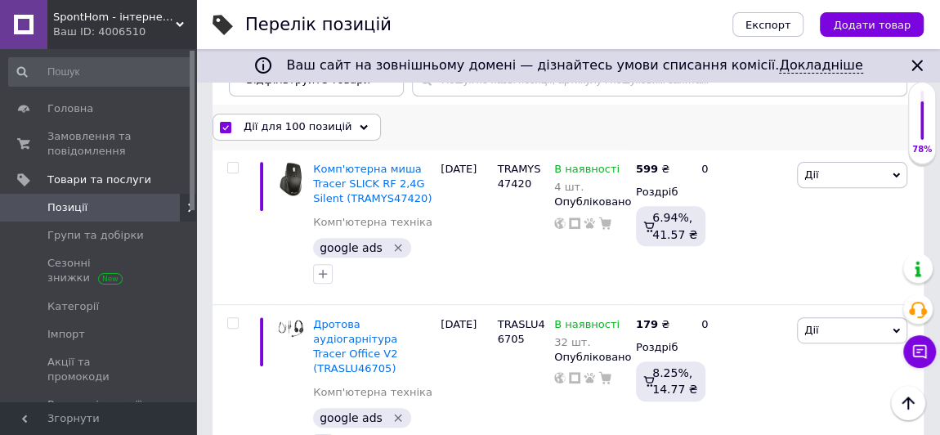
checkbox input "false"
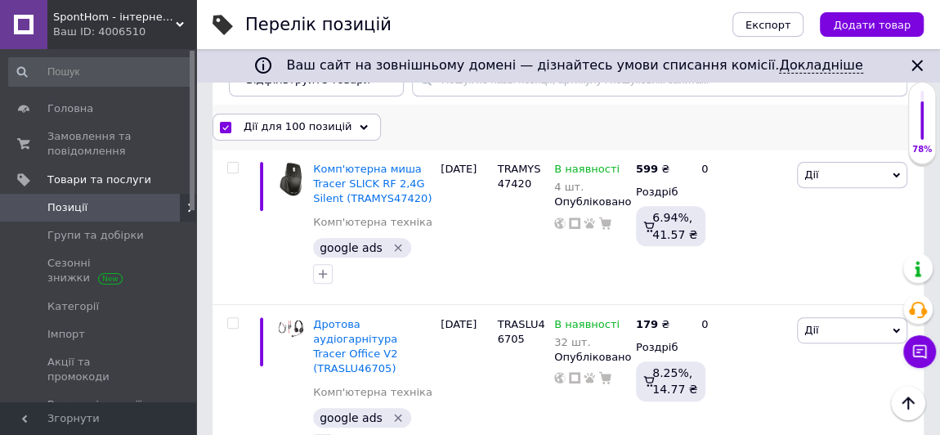
checkbox input "false"
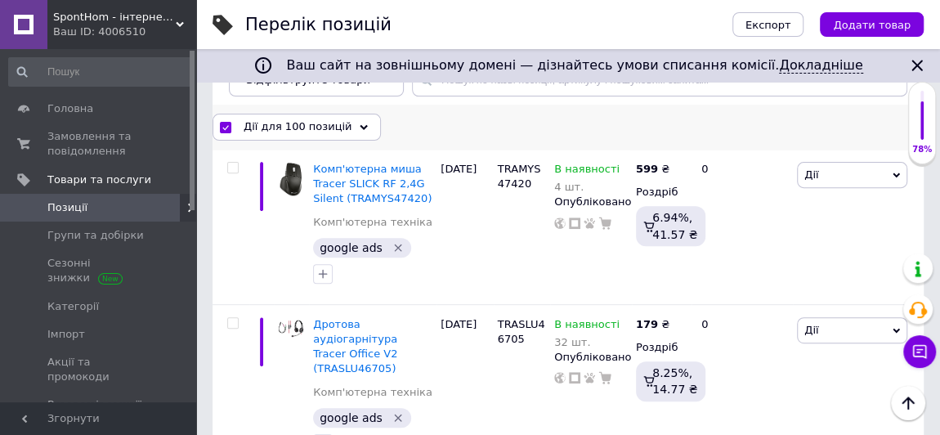
checkbox input "false"
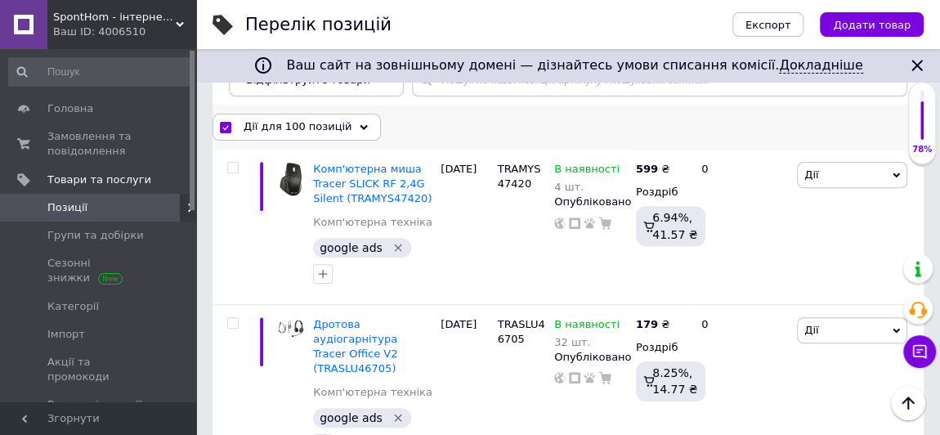
checkbox input "false"
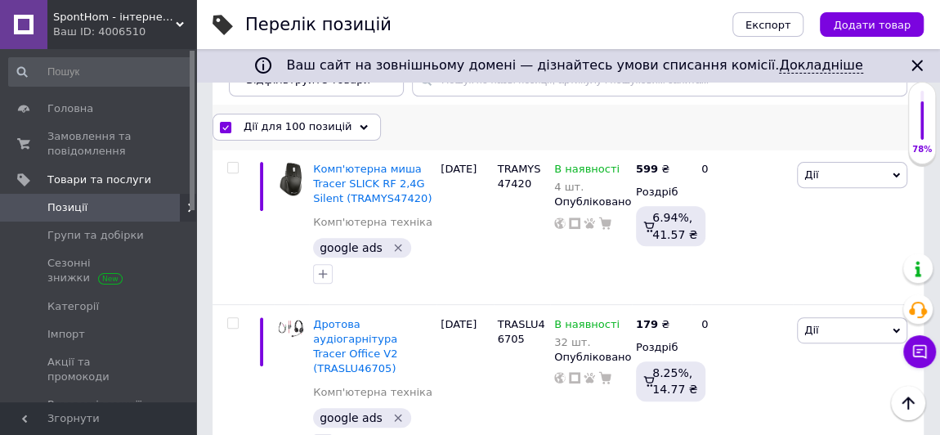
checkbox input "false"
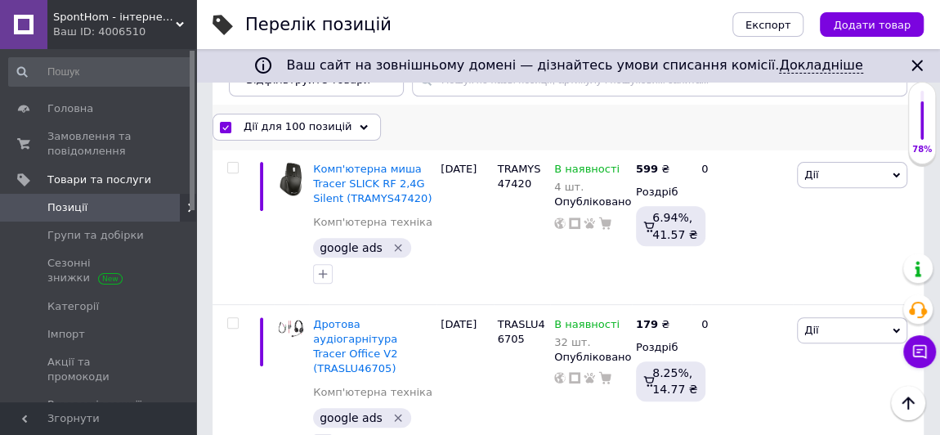
checkbox input "false"
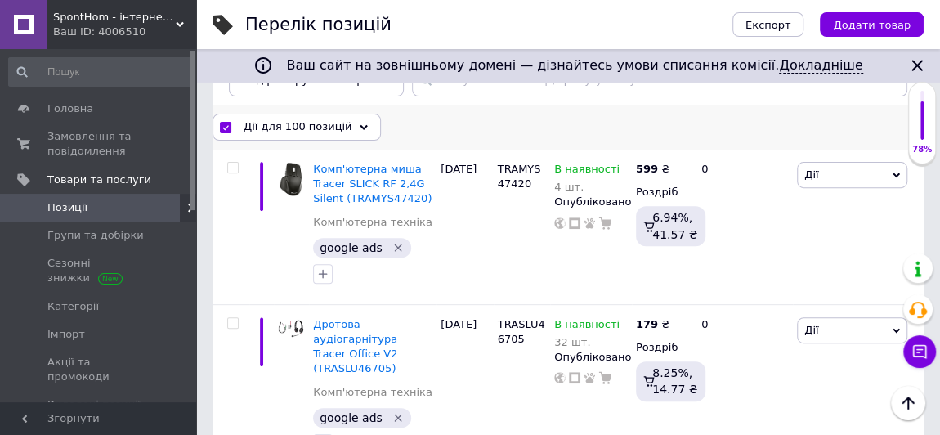
checkbox input "false"
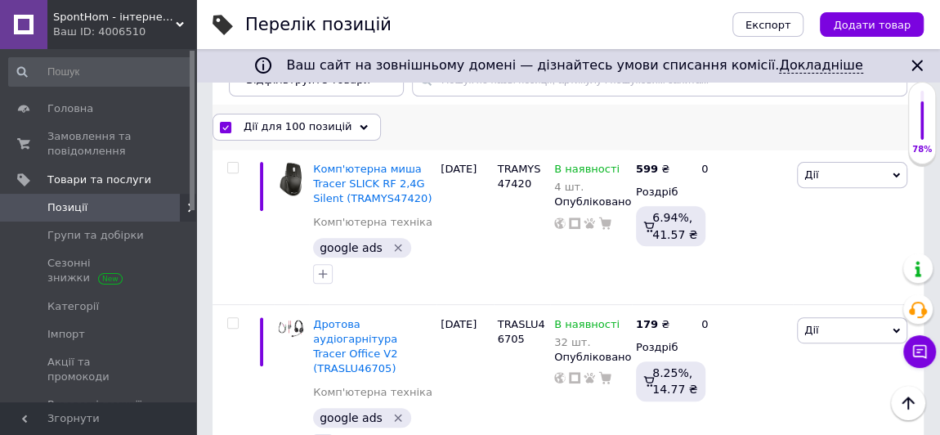
checkbox input "false"
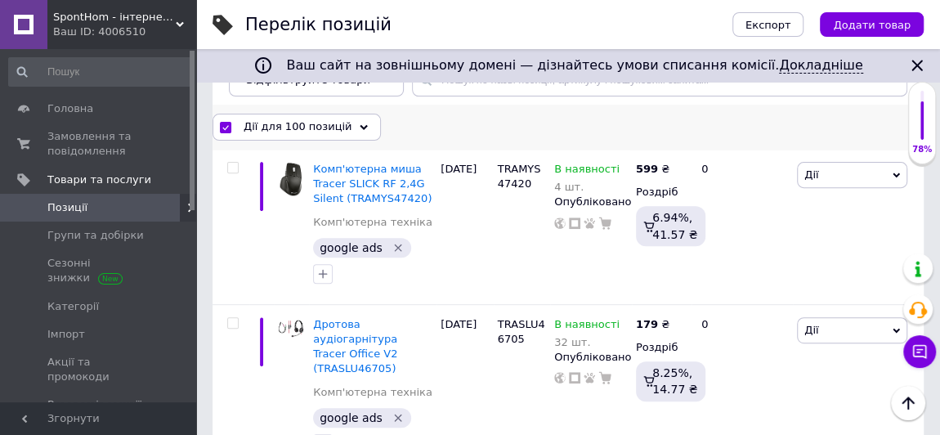
checkbox input "false"
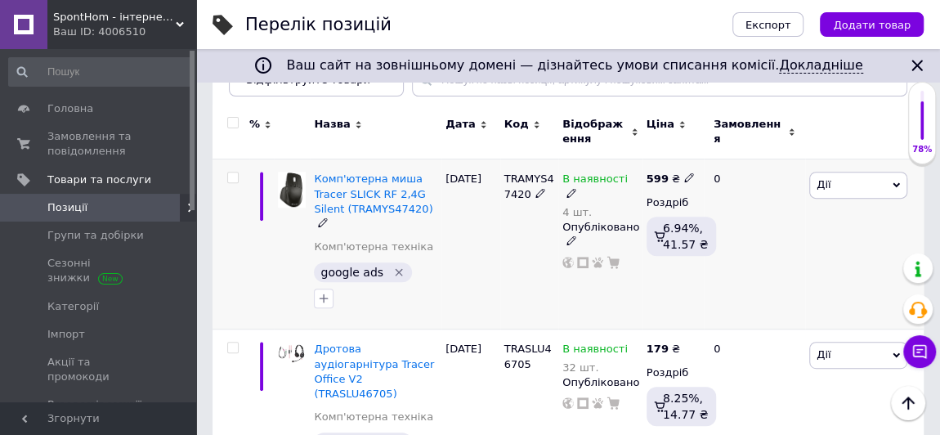
click at [230, 180] on input "checkbox" at bounding box center [232, 178] width 11 height 11
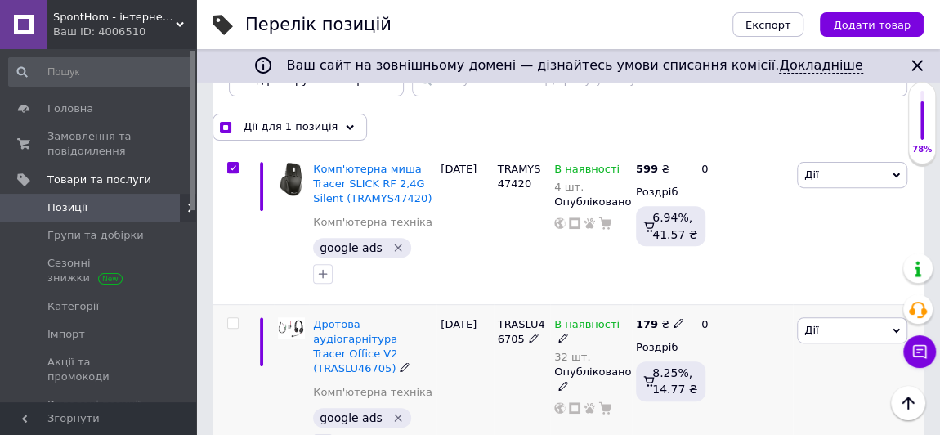
click at [234, 304] on div at bounding box center [231, 389] width 37 height 170
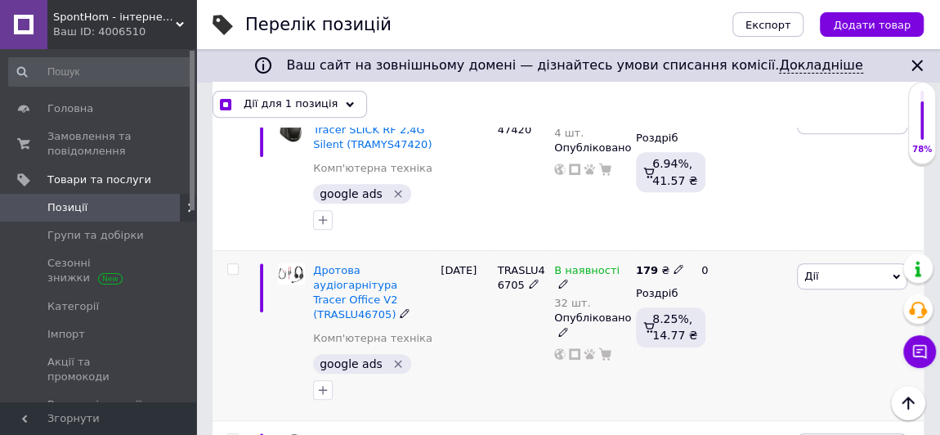
scroll to position [297, 0]
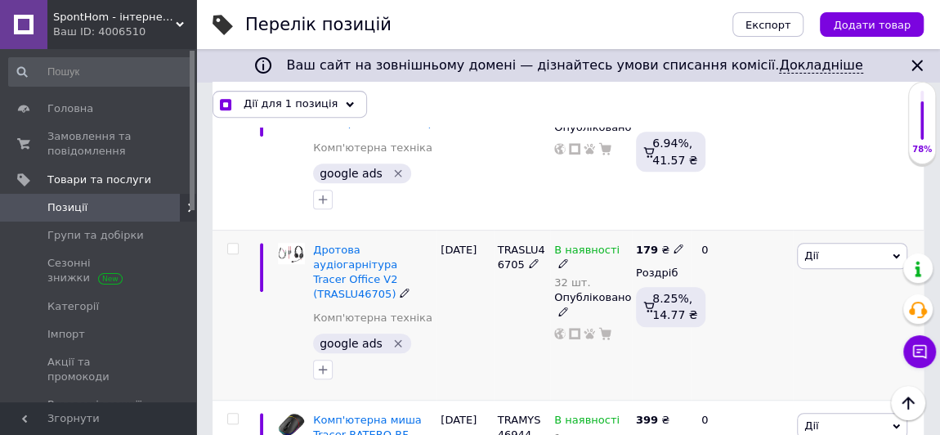
click at [232, 244] on input "checkbox" at bounding box center [232, 249] width 11 height 11
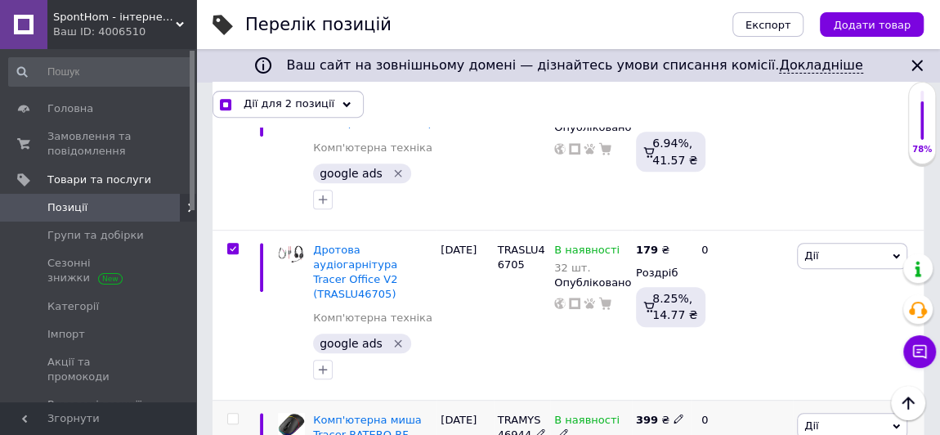
click at [230, 414] on input "checkbox" at bounding box center [232, 419] width 11 height 11
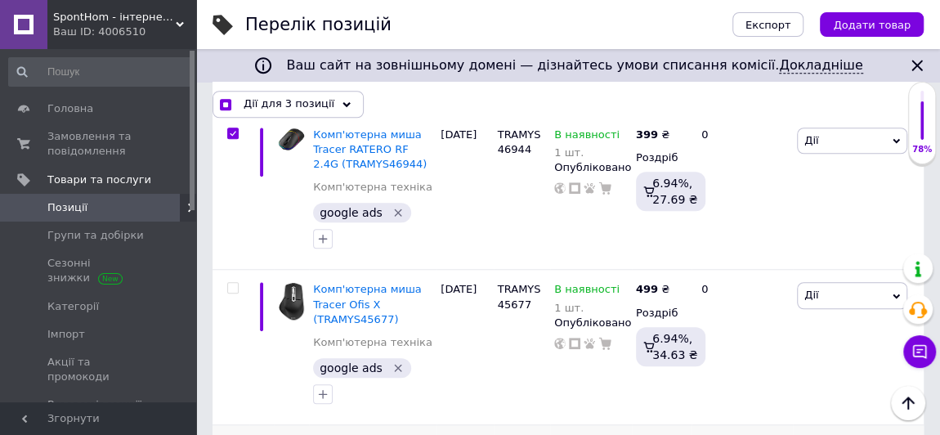
scroll to position [594, 0]
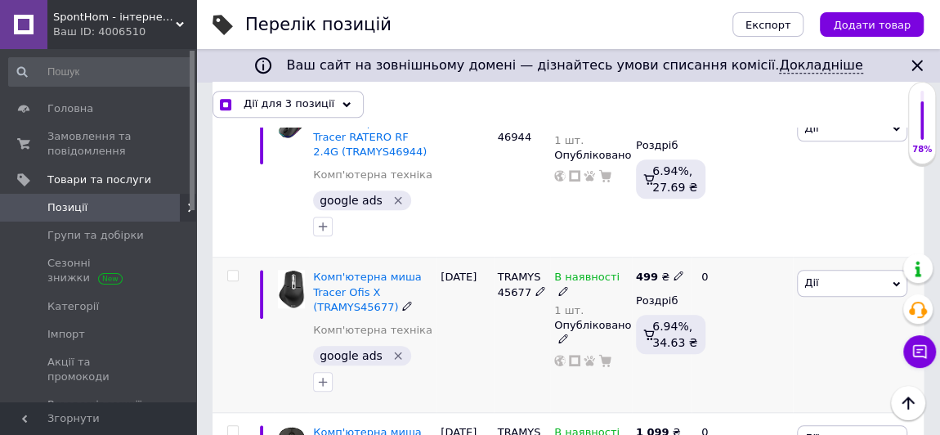
click at [233, 271] on input "checkbox" at bounding box center [232, 276] width 11 height 11
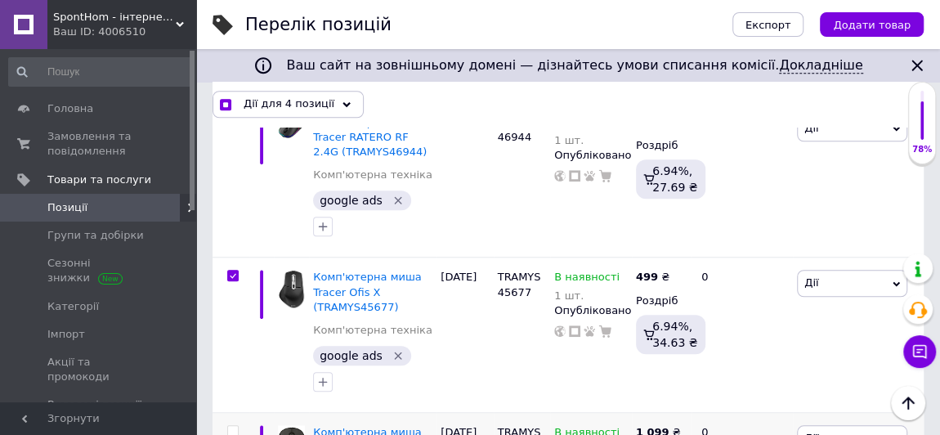
click at [232, 426] on input "checkbox" at bounding box center [232, 431] width 11 height 11
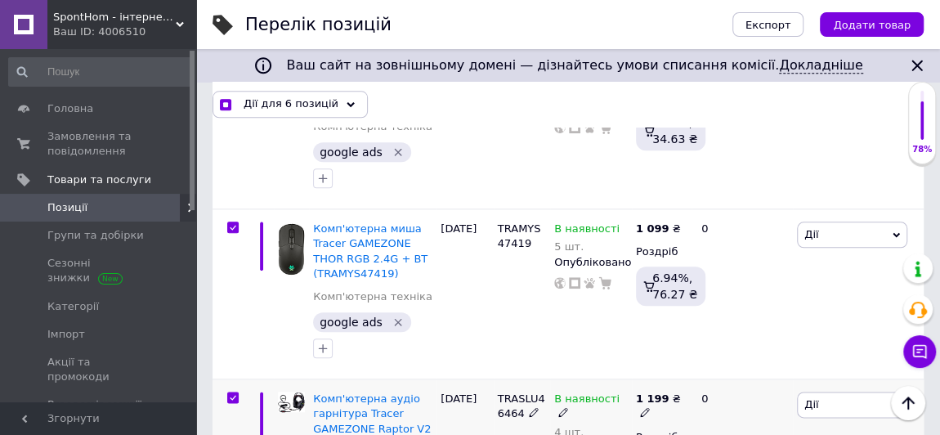
scroll to position [891, 0]
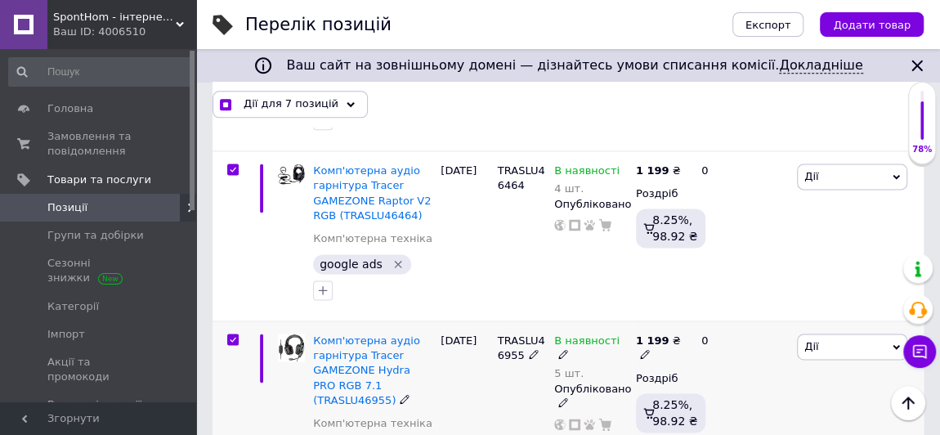
scroll to position [1040, 0]
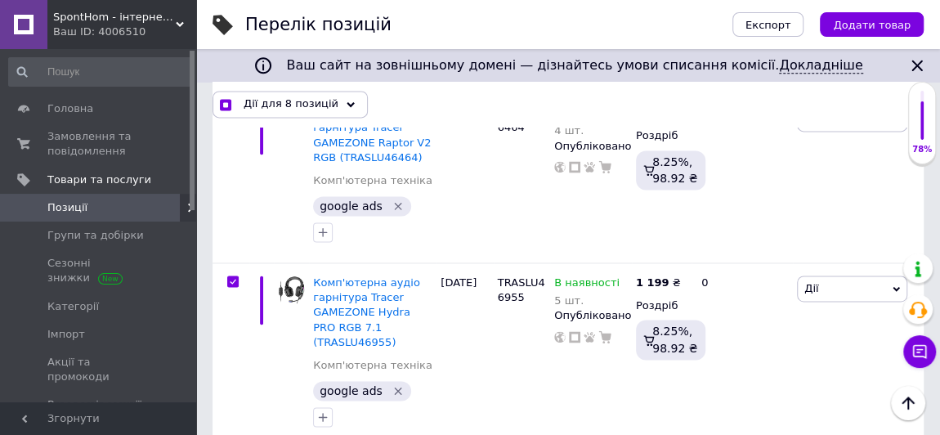
scroll to position [1114, 0]
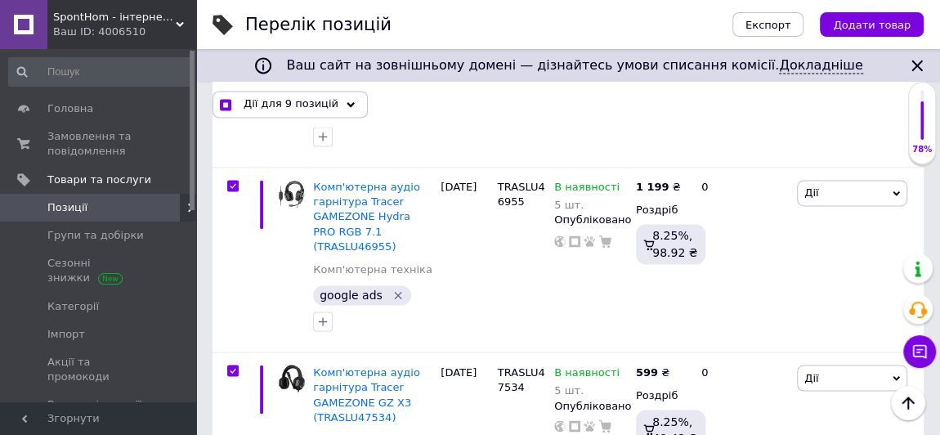
scroll to position [1263, 0]
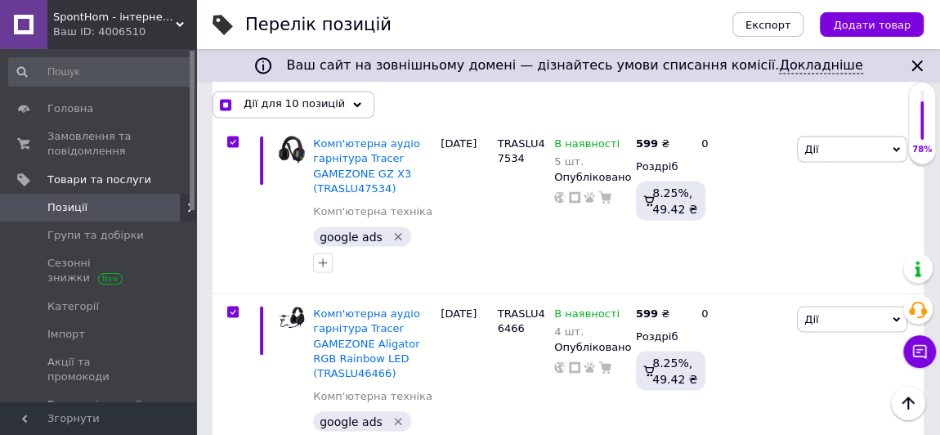
scroll to position [1412, 0]
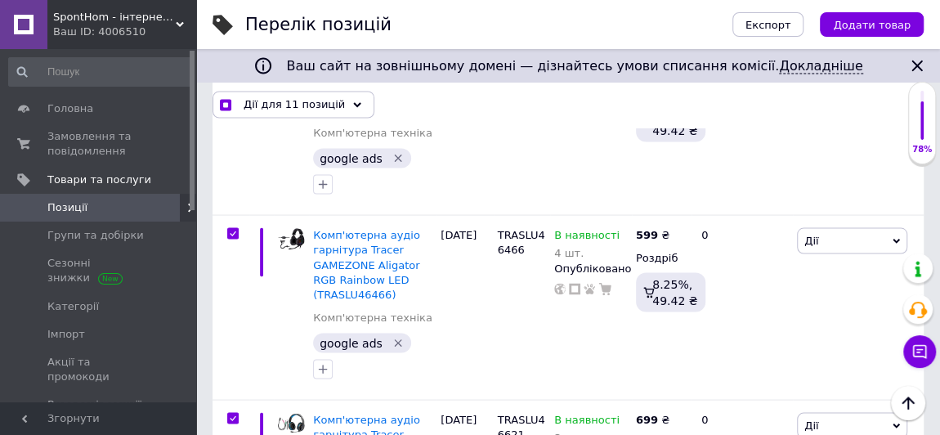
scroll to position [1561, 0]
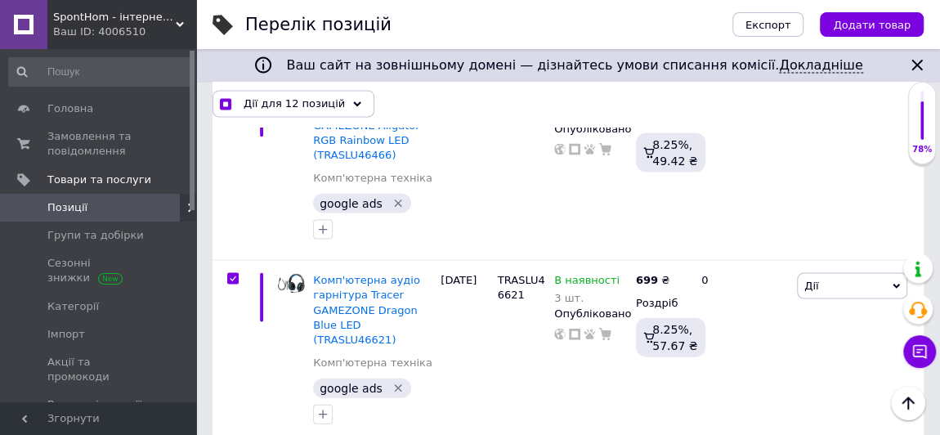
scroll to position [1709, 0]
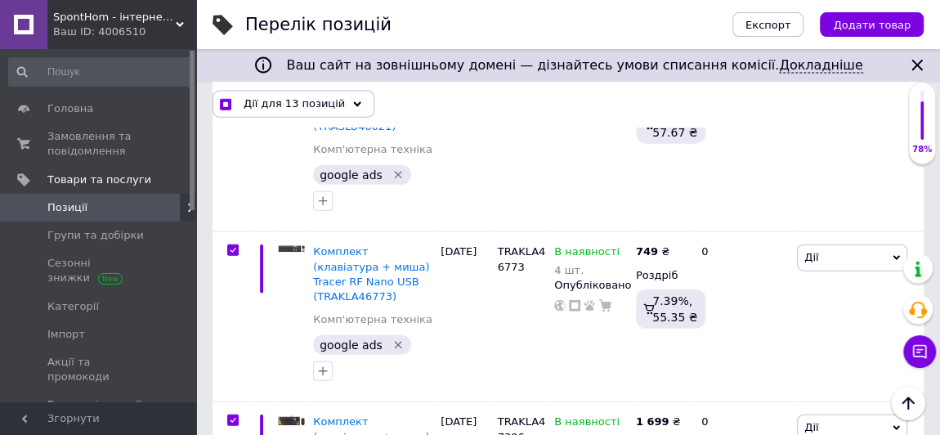
scroll to position [1858, 0]
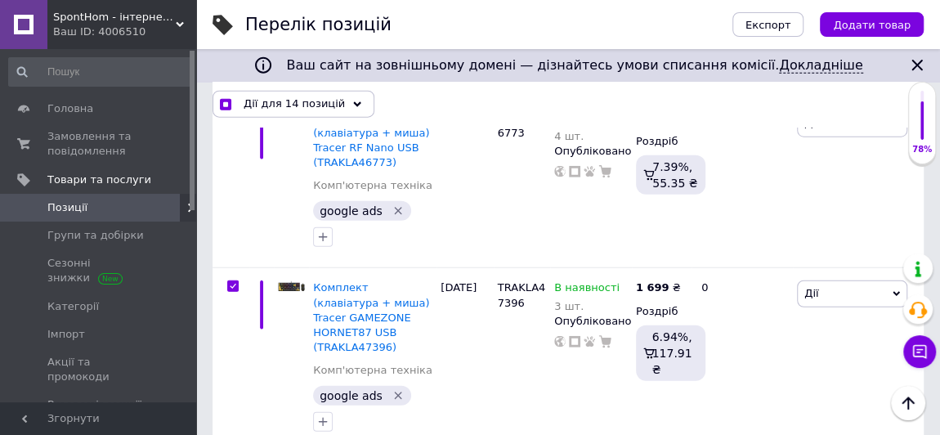
scroll to position [2006, 0]
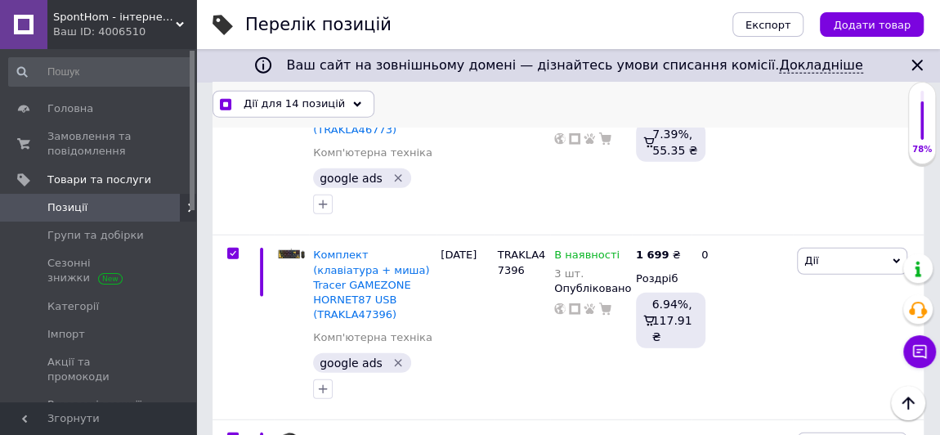
click at [353, 103] on icon at bounding box center [357, 105] width 8 height 8
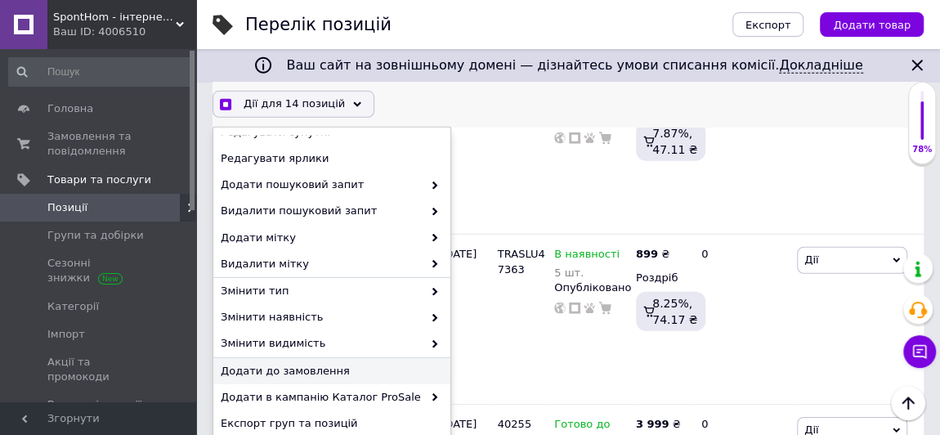
scroll to position [2363, 0]
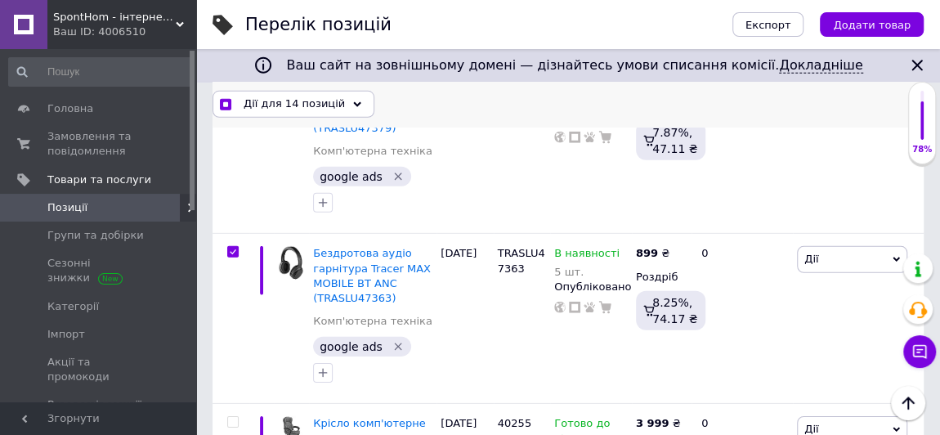
click at [353, 105] on icon at bounding box center [357, 105] width 8 height 8
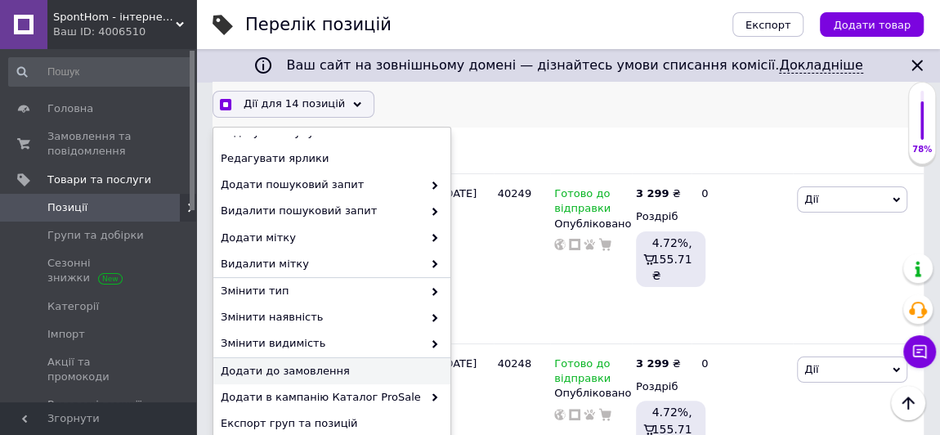
scroll to position [3106, 0]
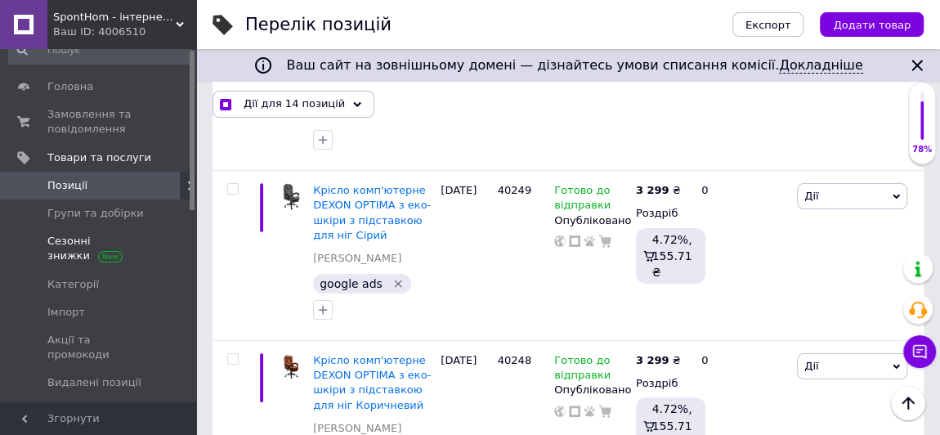
scroll to position [0, 0]
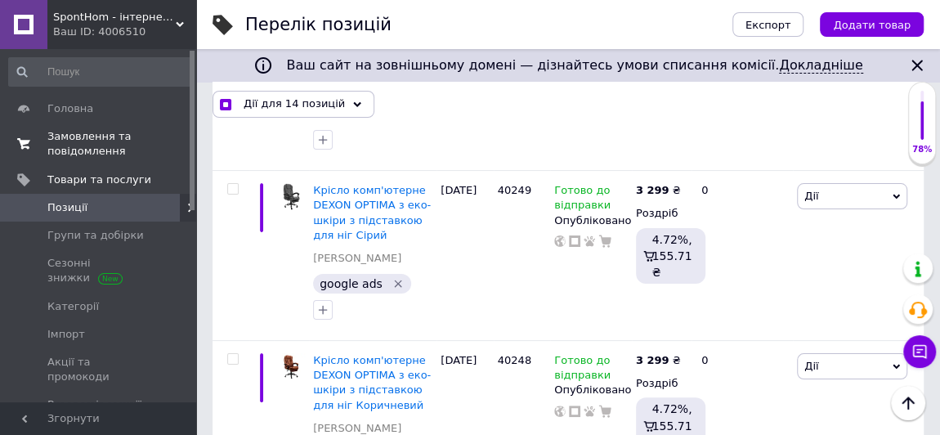
click at [78, 155] on span "Замовлення та повідомлення" at bounding box center [99, 143] width 104 height 29
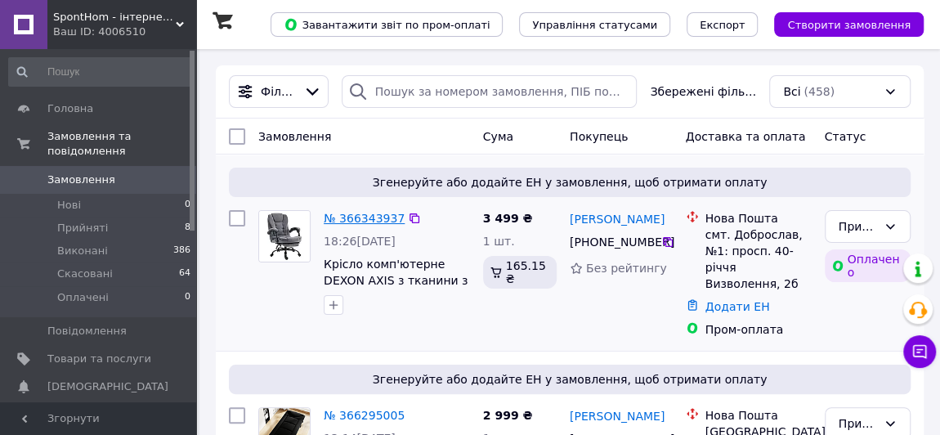
click at [342, 215] on link "№ 366343937" at bounding box center [364, 218] width 81 height 13
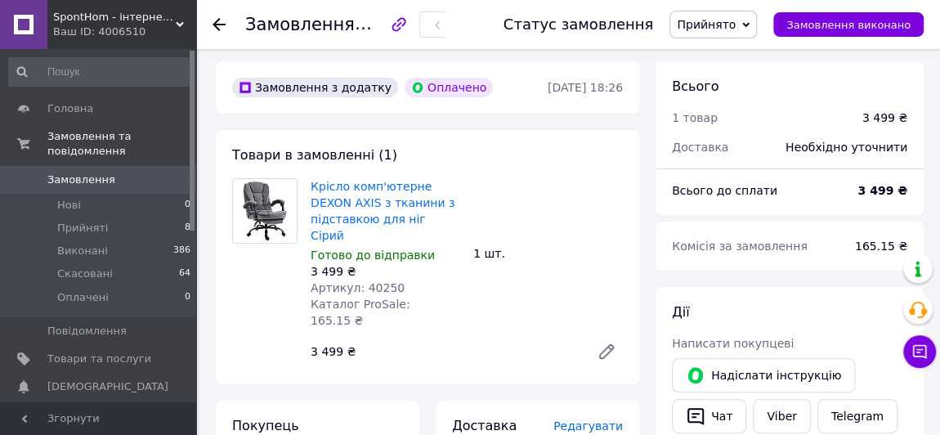
scroll to position [74, 0]
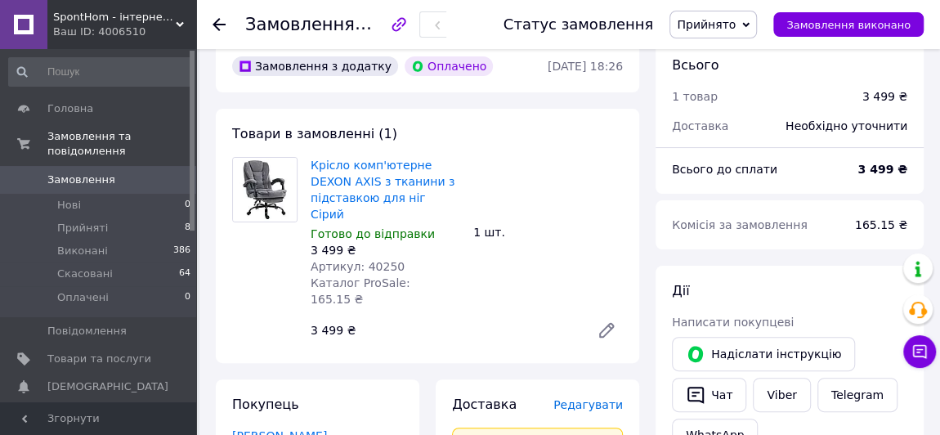
click at [374, 260] on span "Артикул: 40250" at bounding box center [358, 266] width 94 height 13
copy span "40250"
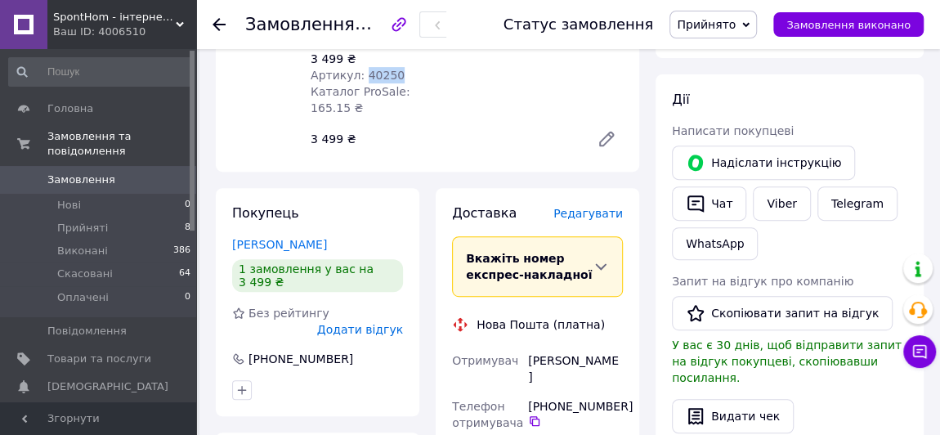
scroll to position [297, 0]
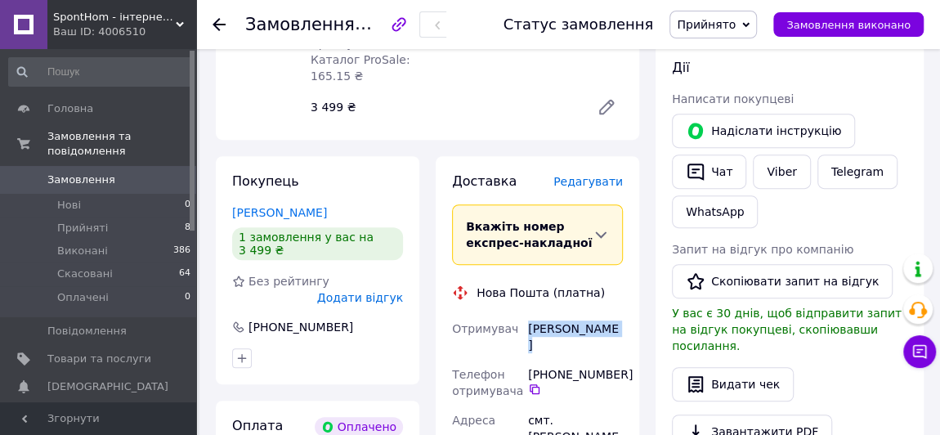
drag, startPoint x: 611, startPoint y: 295, endPoint x: 513, endPoint y: 299, distance: 98.2
copy div "Отримувач [PERSON_NAME]"
drag, startPoint x: 554, startPoint y: 322, endPoint x: 624, endPoint y: 327, distance: 69.7
click at [623, 366] on div "[PHONE_NUMBER]" at bounding box center [575, 380] width 95 height 29
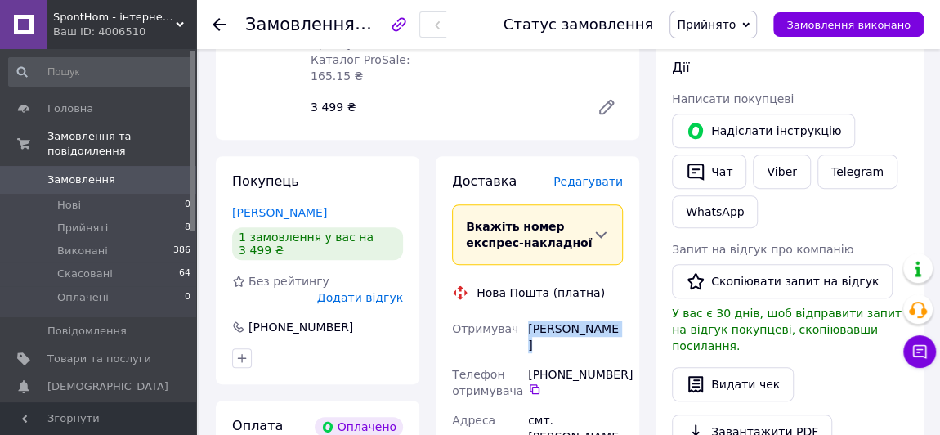
copy div "66 216 77 28"
copy div "[PERSON_NAME]"
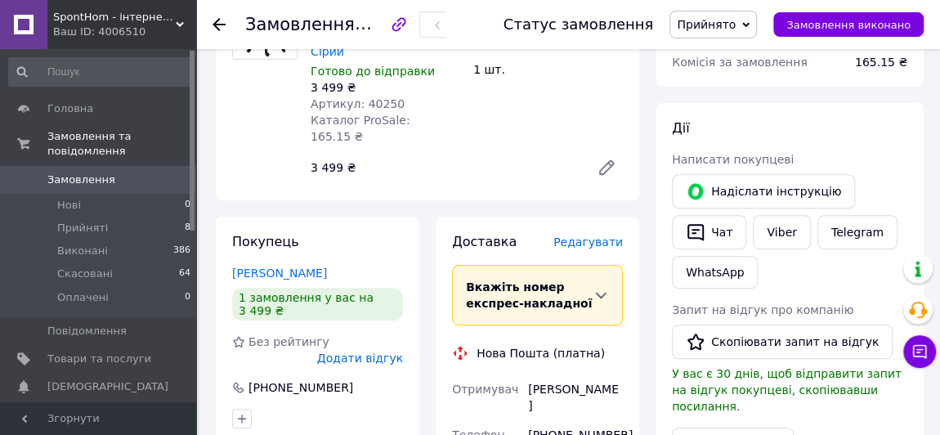
scroll to position [222, 0]
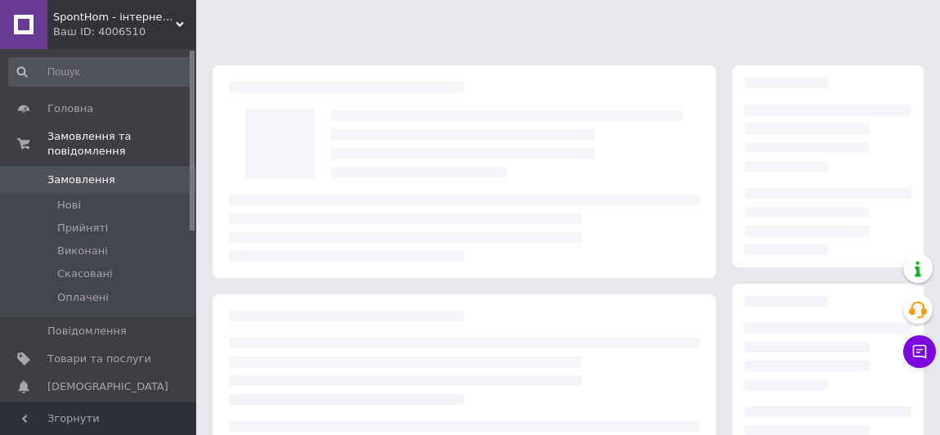
scroll to position [222, 0]
